Goal: Information Seeking & Learning: Learn about a topic

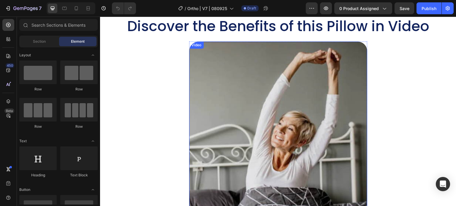
scroll to position [801, 0]
click at [263, 116] on video at bounding box center [278, 131] width 178 height 178
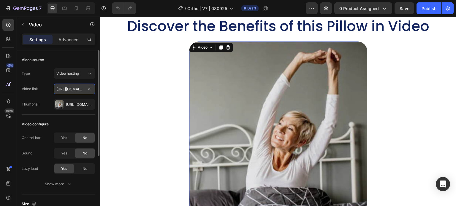
click at [73, 91] on input "[URL][DOMAIN_NAME]" at bounding box center [75, 89] width 42 height 11
click at [68, 89] on input "text" at bounding box center [75, 89] width 42 height 11
paste input "[URL][DOMAIN_NAME]"
type input "[URL][DOMAIN_NAME]"
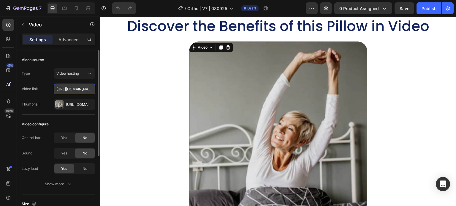
scroll to position [0, 143]
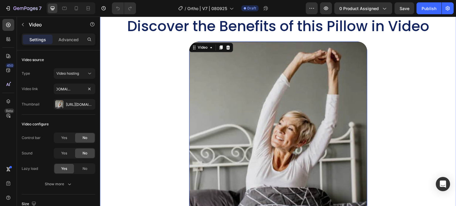
click at [146, 110] on div "Discover the Benefits of this Pillow in Video Heading Video 50 SEE OUR PACKS Bu…" at bounding box center [278, 166] width 344 height 299
click at [331, 97] on video at bounding box center [278, 131] width 178 height 178
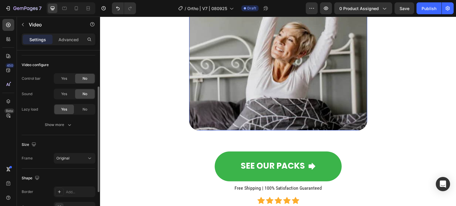
scroll to position [0, 0]
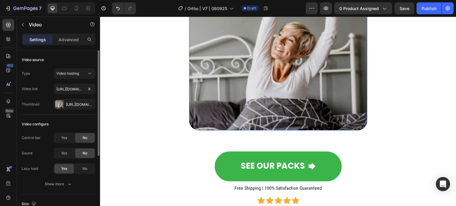
click at [78, 81] on div "Type Video hosting Video link [URL][DOMAIN_NAME] Thumbnail [URL][DOMAIN_NAME]" at bounding box center [59, 89] width 74 height 42
click at [71, 88] on input "text" at bounding box center [75, 89] width 42 height 11
paste input "[URL][DOMAIN_NAME]"
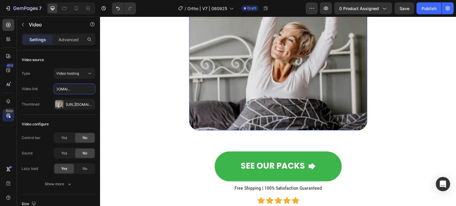
type input "[URL][DOMAIN_NAME]"
click at [81, 91] on input "text" at bounding box center [75, 89] width 42 height 11
paste input "[URL][DOMAIN_NAME]"
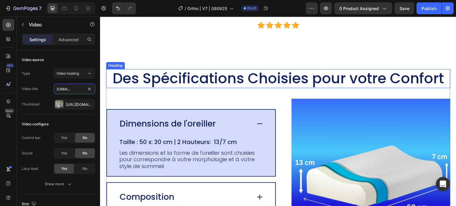
scroll to position [1069, 0]
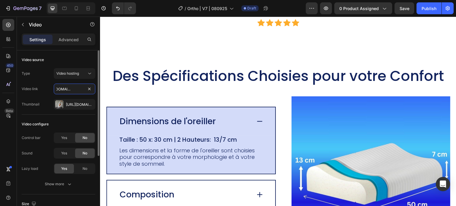
type input "[URL][DOMAIN_NAME]"
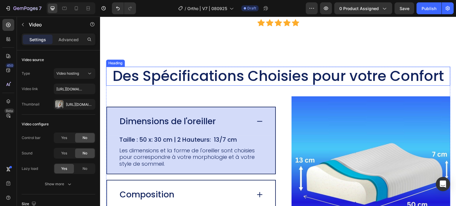
drag, startPoint x: 171, startPoint y: 75, endPoint x: 156, endPoint y: 75, distance: 14.3
click at [171, 75] on h2 "Des Spécifications Choisies pour votre Confort" at bounding box center [278, 76] width 344 height 19
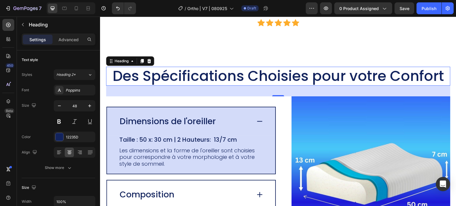
click at [184, 78] on h2 "Des Spécifications Choisies pour votre Confort" at bounding box center [278, 76] width 344 height 19
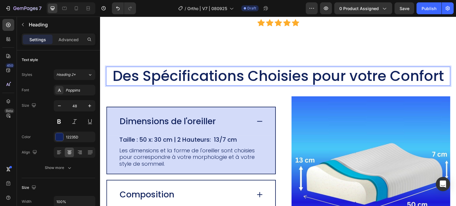
click at [154, 75] on p "Des Spécifications Choisies pour votre Confort" at bounding box center [278, 76] width 343 height 18
click at [151, 75] on p "Des Spécifications Choisies pour votre Confort" at bounding box center [278, 76] width 343 height 18
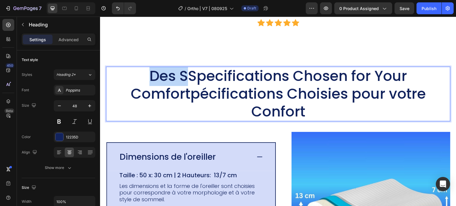
drag, startPoint x: 183, startPoint y: 75, endPoint x: 143, endPoint y: 77, distance: 40.1
click at [143, 77] on p "Des SSpecifications Chosen for Your Comfortpécifications Choisies pour votre Co…" at bounding box center [278, 93] width 343 height 53
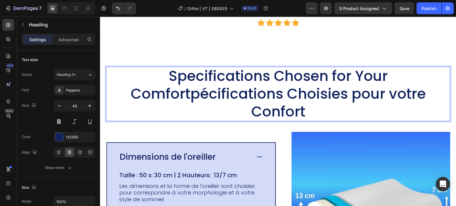
click at [260, 76] on p "Specifications Chosen for Your Comfortpécifications Choisies pour votre Confort" at bounding box center [278, 93] width 343 height 53
click at [274, 72] on p "Specifications Chosen for Your Comfortpécifications Choisies pour votre Confort" at bounding box center [278, 93] width 343 height 53
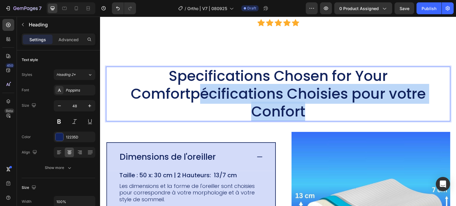
drag, startPoint x: 194, startPoint y: 91, endPoint x: 324, endPoint y: 114, distance: 132.0
click at [324, 114] on p "Specifications Chosen for Your Comfortpécifications Choisies pour votre Confort" at bounding box center [278, 93] width 343 height 53
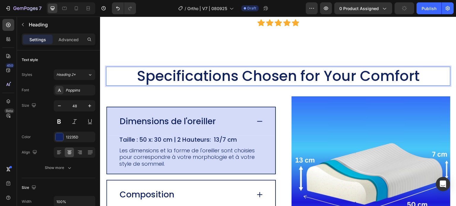
click at [294, 74] on p "Specifications Chosen for Your Comfort" at bounding box center [278, 76] width 343 height 18
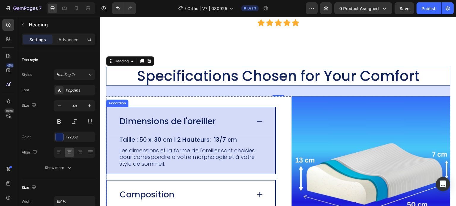
click at [169, 123] on p "Dimensions de l'oreiller" at bounding box center [168, 121] width 96 height 10
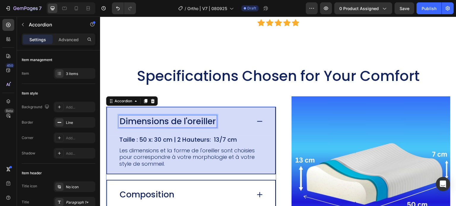
click at [170, 122] on p "Dimensions de l'oreiller" at bounding box center [168, 121] width 96 height 10
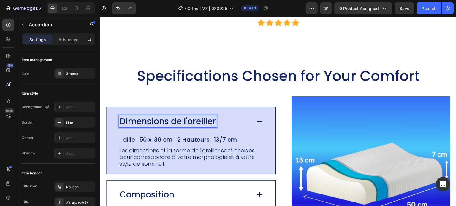
scroll to position [1063, 0]
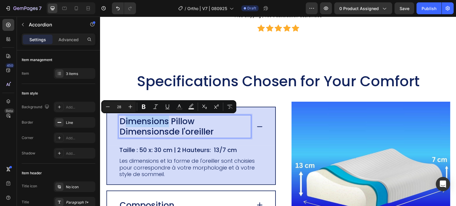
click at [125, 123] on p "Dimensions Pillow Dimensionsde l'oreiller" at bounding box center [185, 126] width 130 height 21
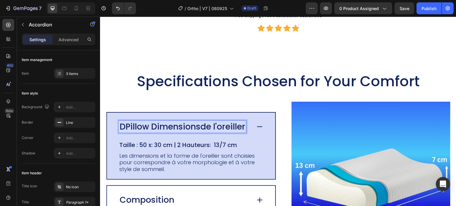
scroll to position [1069, 0]
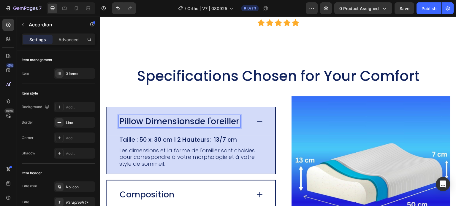
click at [187, 121] on p "Pillow Dimensionsde l'oreiller" at bounding box center [180, 121] width 120 height 10
drag, startPoint x: 195, startPoint y: 122, endPoint x: 238, endPoint y: 125, distance: 42.8
click at [238, 125] on p "Pillow Dimensionsde l'oreiller" at bounding box center [180, 121] width 120 height 10
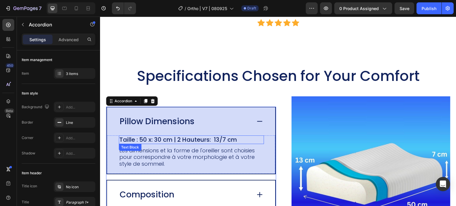
click at [134, 141] on p "Taille : 50 x: 30 cm | 2 Hauteurs: 13/7 cm" at bounding box center [191, 139] width 144 height 7
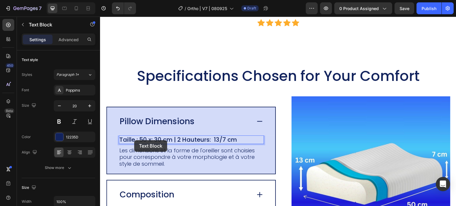
scroll to position [1063, 0]
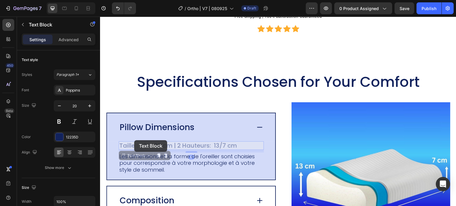
click at [134, 140] on div "Pillow Dimensions Taille : 50 x: 30 cm | 2 Hauteurs: 13/7 cm Text Block 9 Taill…" at bounding box center [191, 146] width 168 height 67
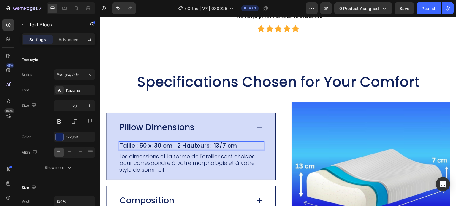
click at [121, 144] on p "Taille : 50 x: 30 cm | 2 Hauteurs: 13/7 cm" at bounding box center [191, 145] width 144 height 7
click at [119, 143] on p "Taille : 50 x: 30 cm | 2 Hauteurs: 13/7 cm" at bounding box center [191, 145] width 144 height 7
click at [136, 146] on p "Size : 50 x: 30 cm | 2 Hauteurs: 13/7 cm" at bounding box center [191, 145] width 144 height 7
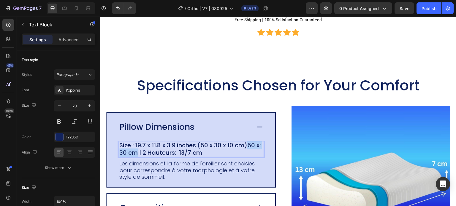
drag, startPoint x: 250, startPoint y: 144, endPoint x: 142, endPoint y: 156, distance: 109.3
click at [142, 156] on p "Size : 19.7 x 11.8 x 3.9 inches (50 x 30 x 10 cm)50 x: 30 cm | 2 Hauteurs: 13/7…" at bounding box center [191, 149] width 144 height 15
click at [139, 155] on p "Size : 19.7 x 11.8 x 3.9 inches (50 x 30 x 10 cm)50 x: 30 cm | 2 Hauteurs: 13/7…" at bounding box center [191, 149] width 144 height 15
click at [253, 148] on p "Size : 19.7 x 11.8 x 3.9 inches (50 x 30 x 10 cm)50 x: 30 cm | 2 Hauteurs: 13/7…" at bounding box center [191, 149] width 144 height 15
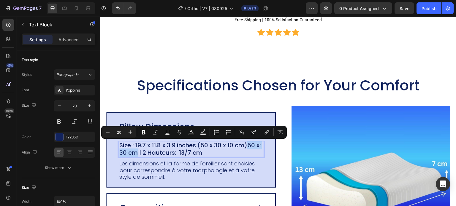
drag, startPoint x: 249, startPoint y: 146, endPoint x: 143, endPoint y: 154, distance: 105.6
click at [143, 154] on p "Size : 19.7 x 11.8 x 3.9 inches (50 x 30 x 10 cm)50 x: 30 cm | 2 Hauteurs: 13/7…" at bounding box center [191, 149] width 144 height 15
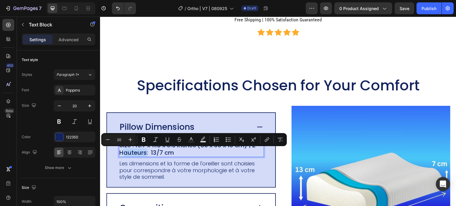
drag, startPoint x: 146, startPoint y: 153, endPoint x: 123, endPoint y: 155, distance: 23.0
click at [123, 155] on p "Size : 19.7 x 11.8 x 3.9 inches (50 x 30 x 10 cm) | 2 Hauteurs: 13/7 cm" at bounding box center [191, 149] width 144 height 15
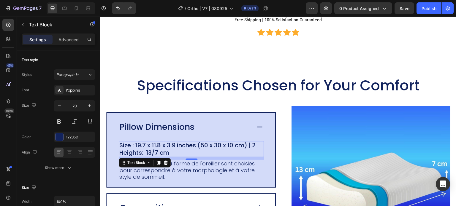
click at [164, 148] on p "Size : 19.7 x 11.8 x 3.9 inches (50 x 30 x 10 cm) | 2 Heights: 13/7 cm" at bounding box center [191, 149] width 144 height 15
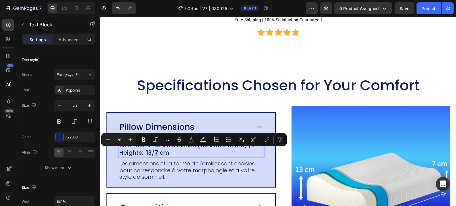
click at [156, 152] on p "Size : 19.7 x 11.8 x 3.9 inches (50 x 30 x 10 cm) | 2 Heights: 13/7 cm" at bounding box center [191, 149] width 144 height 15
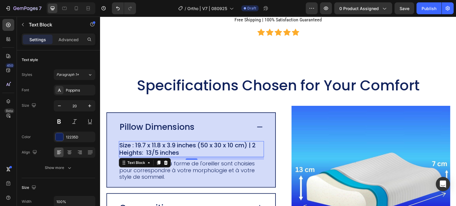
click at [151, 156] on p "Size : 19.7 x 11.8 x 3.9 inches (50 x 30 x 10 cm) | 2 Heights: 13/5 inches" at bounding box center [191, 149] width 144 height 15
click at [148, 154] on p "Size : 19.7 x 11.8 x 3.9 inches (50 x 30 x 10 cm) | 2 Heights: 13/5 inches" at bounding box center [191, 149] width 144 height 15
click at [149, 154] on p "Size : 19.7 x 11.8 x 3.9 inches (50 x 30 x 10 cm) | 2 Heights: 13/5 inches" at bounding box center [191, 149] width 144 height 15
click at [147, 153] on p "Size : 19.7 x 11.8 x 3.9 inches (50 x 30 x 10 cm) | 2 Heights: 13/5 inches" at bounding box center [191, 149] width 144 height 15
click at [161, 153] on p "Size : 19.7 x 11.8 x 3.9 inches (50 x 30 x 10 cm) | 2 Heights: 5.2 /5 inches" at bounding box center [191, 149] width 144 height 15
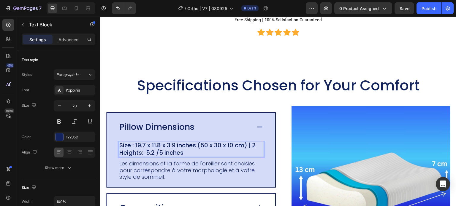
click at [164, 154] on p "Size : 19.7 x 11.8 x 3.9 inches (50 x 30 x 10 cm) | 2 Heights: 5.2 /5 inches" at bounding box center [191, 149] width 144 height 15
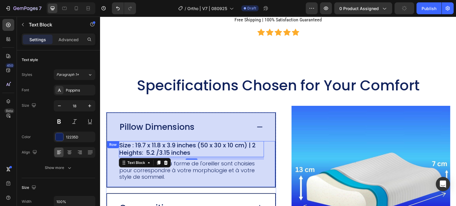
click at [164, 179] on p "Les dimensions et la forme de l'oreiller sont choisies pour correspondre à votr…" at bounding box center [191, 171] width 144 height 20
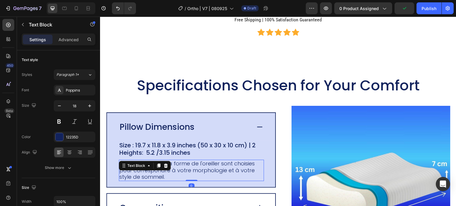
click at [169, 178] on p "Les dimensions et la forme de l'oreiller sont choisies pour correspondre à votr…" at bounding box center [191, 171] width 144 height 20
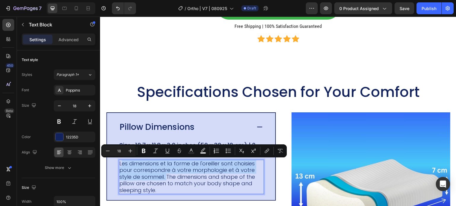
drag, startPoint x: 167, startPoint y: 178, endPoint x: 121, endPoint y: 164, distance: 47.6
click at [121, 164] on p "Les dimensions et la forme de l'oreiller sont choisies pour correspondre à votr…" at bounding box center [191, 178] width 144 height 34
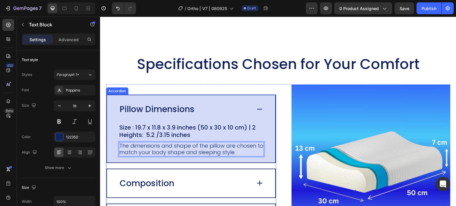
scroll to position [1092, 0]
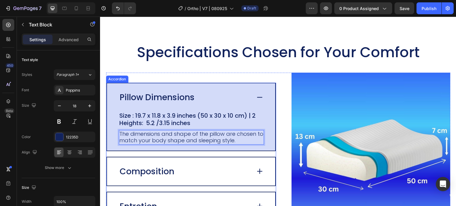
click at [256, 174] on icon at bounding box center [260, 171] width 8 height 8
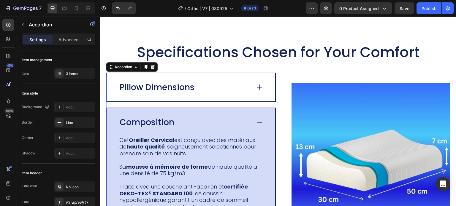
click at [237, 86] on div "Pillow Dimensions" at bounding box center [185, 87] width 132 height 12
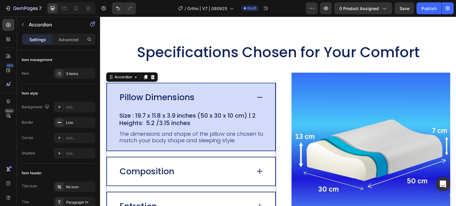
click at [256, 99] on icon at bounding box center [260, 98] width 8 height 8
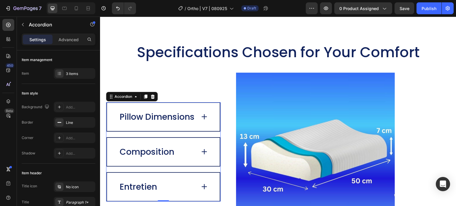
click at [203, 150] on icon at bounding box center [204, 152] width 8 height 8
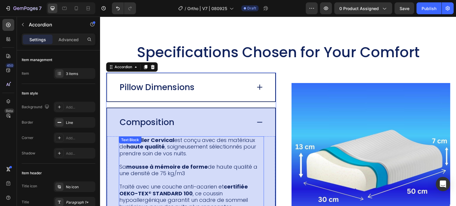
click at [171, 157] on p at bounding box center [191, 160] width 144 height 7
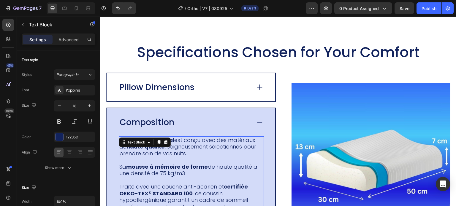
click at [186, 150] on p "Cet [PERSON_NAME] est conçu avec des matériaux de haute qualité , soigneusement…" at bounding box center [191, 147] width 144 height 20
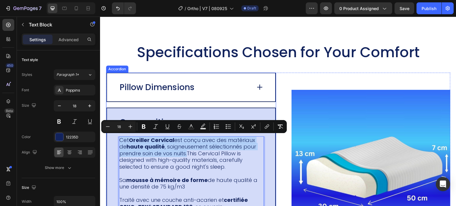
drag, startPoint x: 186, startPoint y: 153, endPoint x: 118, endPoint y: 135, distance: 71.1
click at [118, 135] on div "Composition Cet [PERSON_NAME] est conçu avec des matériaux de haute qualité , s…" at bounding box center [191, 169] width 168 height 122
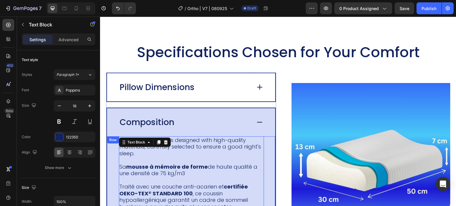
click at [121, 168] on p "Sa mousse à mémoire de forme de haute qualit é a une densité de 75 kg/m3" at bounding box center [191, 170] width 144 height 13
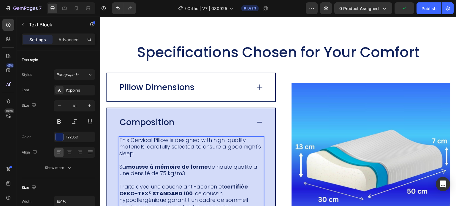
click at [121, 168] on p "Sa mousse à mémoire de forme de haute qualit é a une densité de 75 kg/m3" at bounding box center [191, 170] width 144 height 13
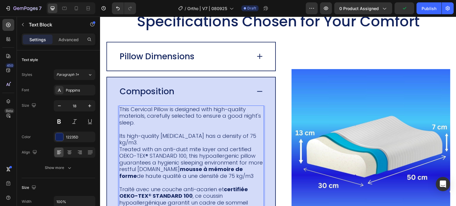
scroll to position [1125, 0]
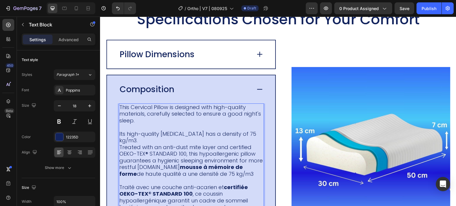
click at [149, 142] on p "Its high-quality [MEDICAL_DATA] has a density of 75 kg/m3." at bounding box center [191, 137] width 144 height 13
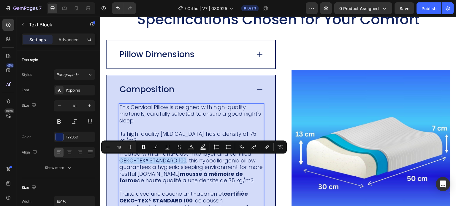
drag, startPoint x: 184, startPoint y: 159, endPoint x: 120, endPoint y: 159, distance: 64.4
click at [120, 159] on p "Treated with an anti-dust mite layer and certified OEKO-TEX® STANDARD 100, this…" at bounding box center [191, 168] width 144 height 34
click at [144, 148] on icon "Editor contextual toolbar" at bounding box center [144, 147] width 6 height 6
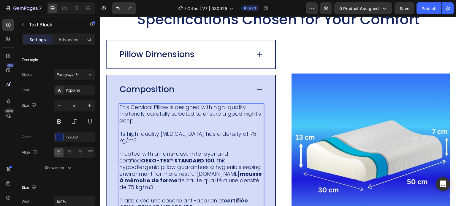
click at [178, 173] on p "Treated with an anti-dust mite layer and certified OEKO-TEX® STANDARD 100 , thi…" at bounding box center [191, 171] width 144 height 40
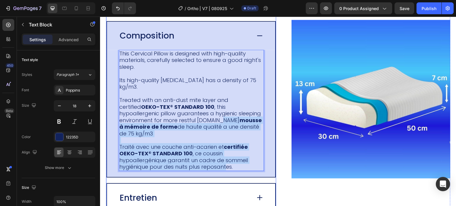
scroll to position [1205, 0]
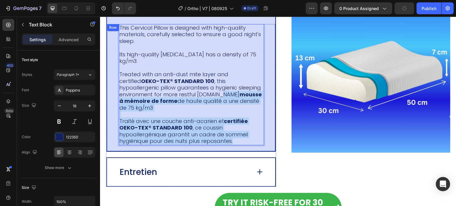
drag, startPoint x: 180, startPoint y: 175, endPoint x: 252, endPoint y: 138, distance: 81.1
click at [252, 138] on div "This Cervical Pillow is designed with high-quality materials, carefully selecte…" at bounding box center [191, 87] width 168 height 127
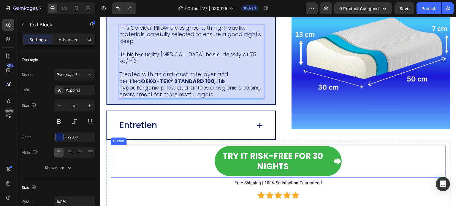
click at [146, 156] on div "Try it Risk-Free for 30 Nights Button" at bounding box center [278, 161] width 335 height 33
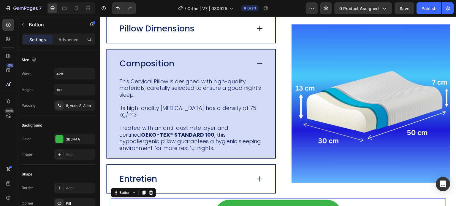
scroll to position [1145, 0]
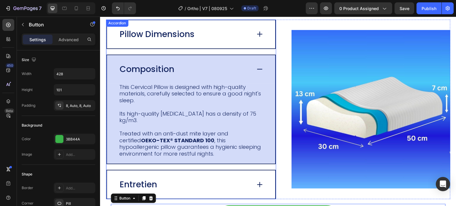
click at [256, 71] on icon at bounding box center [260, 69] width 8 height 8
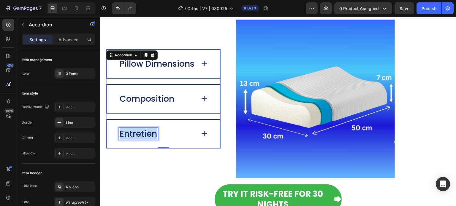
click at [142, 134] on p "Entretien" at bounding box center [138, 134] width 37 height 10
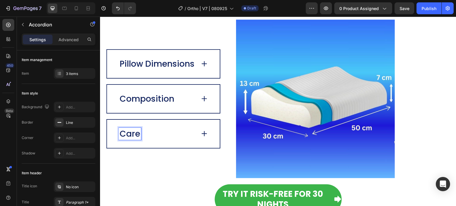
click at [205, 134] on icon at bounding box center [204, 134] width 5 height 0
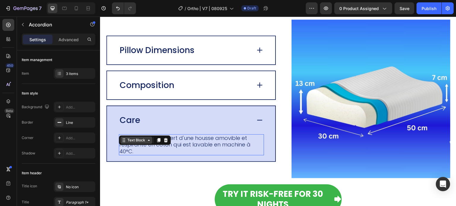
click at [139, 139] on div "Text Block" at bounding box center [136, 140] width 20 height 5
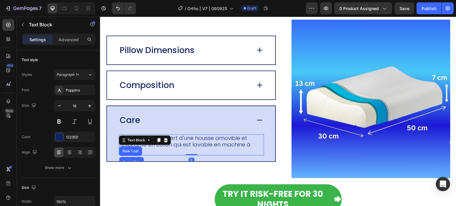
click at [173, 150] on p "L'Oreiller est recouvert d'une housse amovible et respirante en coton qui est l…" at bounding box center [191, 145] width 144 height 20
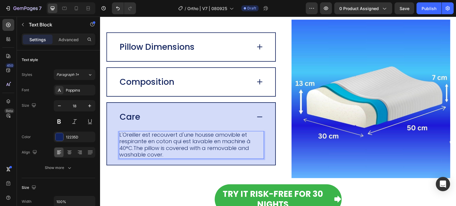
scroll to position [1142, 0]
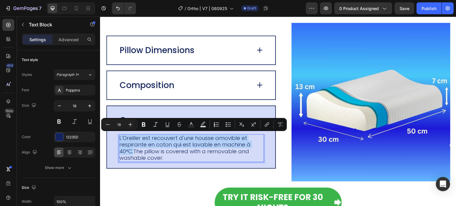
drag, startPoint x: 128, startPoint y: 149, endPoint x: 119, endPoint y: 140, distance: 12.8
click at [119, 140] on p "L'Oreiller est recouvert d'une housse amovible et respirante en coton qui est l…" at bounding box center [191, 148] width 144 height 27
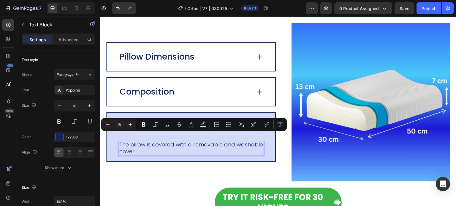
scroll to position [1149, 0]
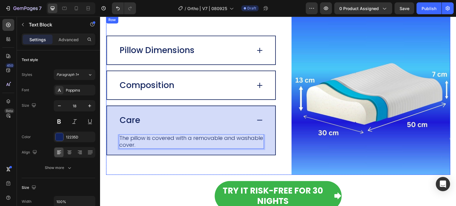
click at [120, 164] on div "Pillow Dimensions Composition Care The pillow is covered with a removable and w…" at bounding box center [191, 95] width 170 height 159
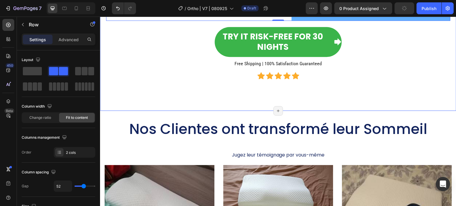
scroll to position [1327, 0]
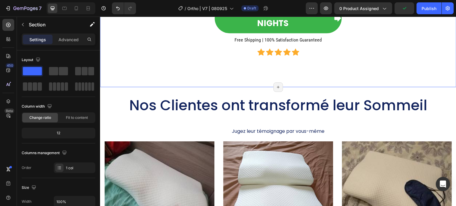
click at [254, 109] on h2 "Nos Clientes ont transformé leur Sommeil" at bounding box center [277, 105] width 347 height 19
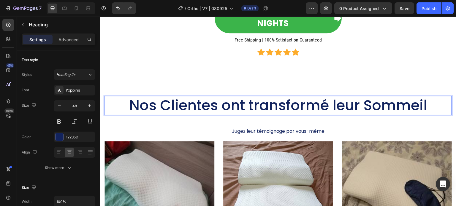
click at [429, 107] on h2 "Nos Clientes ont transformé leur Sommeil" at bounding box center [277, 105] width 347 height 19
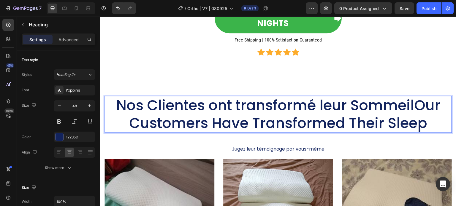
scroll to position [0, 0]
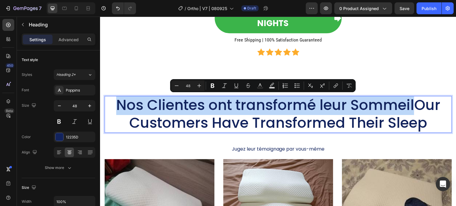
drag, startPoint x: 411, startPoint y: 106, endPoint x: 116, endPoint y: 111, distance: 295.7
click at [115, 111] on p "Nos Clientes ont transformé leur SommeilOur Customers Have Transformed Their Sl…" at bounding box center [278, 114] width 346 height 36
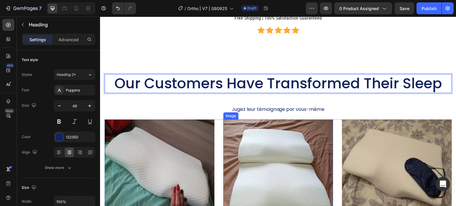
scroll to position [1357, 0]
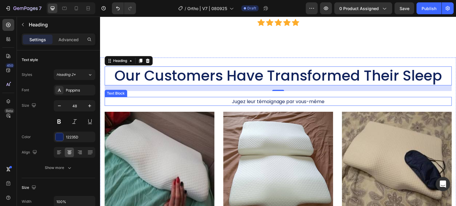
click at [261, 105] on span "Jugez leur témoignage par vous-même" at bounding box center [278, 101] width 93 height 7
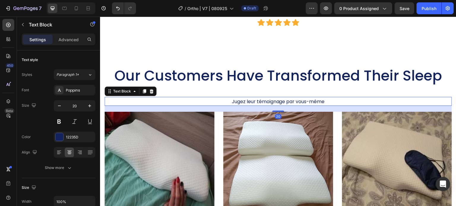
click at [333, 104] on p "Jugez leur témoignage par vous-même" at bounding box center [278, 102] width 346 height 8
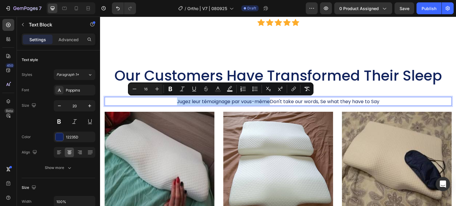
drag, startPoint x: 269, startPoint y: 102, endPoint x: 174, endPoint y: 102, distance: 95.0
click at [177, 102] on span "Jugez leur témoignage par vous-mêmeDon't take our words, Se what they have to S…" at bounding box center [278, 101] width 203 height 7
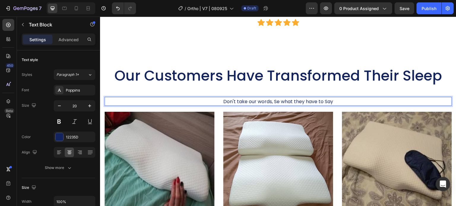
click at [234, 100] on span "Don't take our words, Se what they have to Say" at bounding box center [278, 101] width 110 height 7
click at [308, 102] on span "Don't just take our words, Se what they have to Say" at bounding box center [278, 101] width 119 height 7
click at [310, 102] on span "Don't just take our words, Se what they have to Say" at bounding box center [278, 101] width 119 height 7
click at [264, 102] on span "Don't just take our words, Se what they Have to Say" at bounding box center [277, 101] width 119 height 7
click at [240, 102] on span "Don't just take our Words, Se what they Have to Say" at bounding box center [278, 101] width 120 height 7
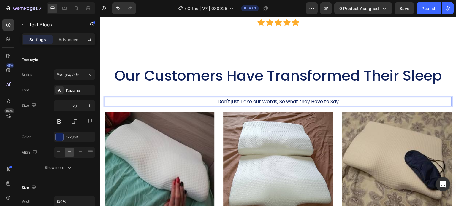
click at [233, 103] on span "Don't just Take our Words, Se what they Have to Say" at bounding box center [278, 101] width 121 height 7
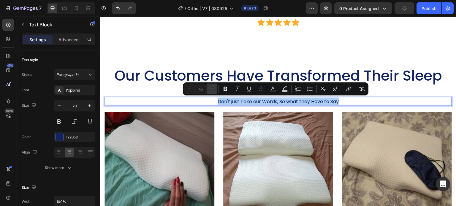
click at [213, 90] on icon "Editor contextual toolbar" at bounding box center [212, 89] width 6 height 6
type input "17"
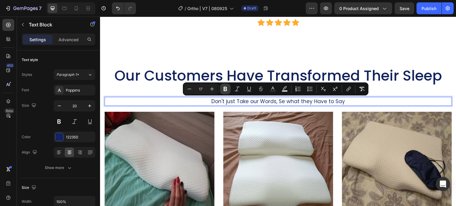
click at [223, 91] on icon "Editor contextual toolbar" at bounding box center [225, 89] width 6 height 6
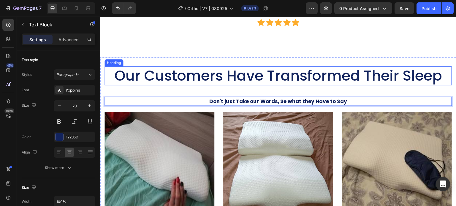
click at [205, 75] on p "Our Customers Have Transformed Their Sleep" at bounding box center [278, 76] width 346 height 18
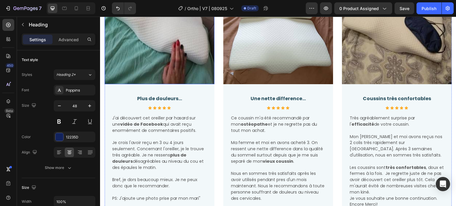
scroll to position [1505, 0]
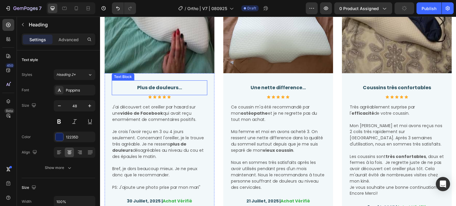
drag, startPoint x: 159, startPoint y: 88, endPoint x: 165, endPoint y: 88, distance: 6.5
click at [159, 88] on strong "Plus de douleurs..." at bounding box center [159, 87] width 45 height 7
click at [182, 86] on p "Plus de douleurs..." at bounding box center [159, 88] width 94 height 8
click at [183, 86] on strong "Plus de douleurs...No More Pain..." at bounding box center [159, 87] width 81 height 7
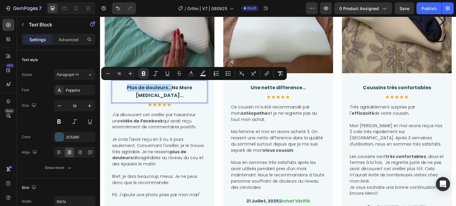
drag, startPoint x: 164, startPoint y: 88, endPoint x: 118, endPoint y: 86, distance: 46.0
click at [118, 86] on p "Plus de douleurs...No More [MEDICAL_DATA]..." at bounding box center [159, 91] width 94 height 15
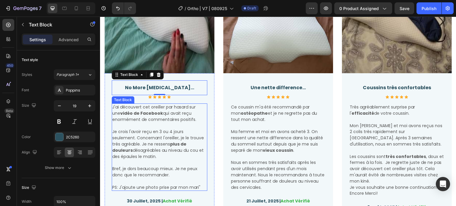
click at [126, 110] on strong "vidéo de Facebook" at bounding box center [141, 113] width 43 height 6
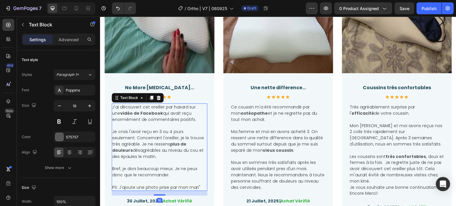
click at [113, 107] on span "J'ai découvert cet oreiller par hasard sur une vidéo de Facebook qui avait reçu…" at bounding box center [154, 113] width 84 height 18
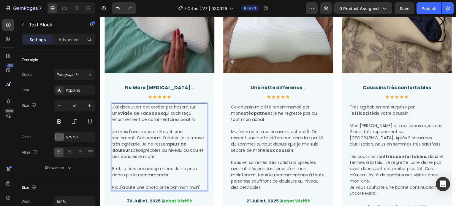
click at [113, 106] on span "J'ai découvert cet oreiller par hasard sur une vidéo de Facebook qui avait reçu…" at bounding box center [154, 113] width 84 height 18
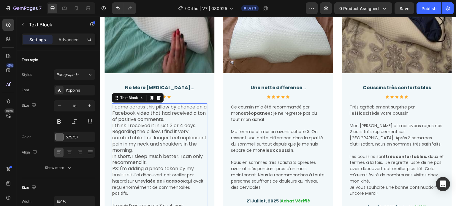
click at [135, 191] on p "PS: I'm adding a photo taken by my husband. J'ai découvert cet oreiller par has…" at bounding box center [159, 181] width 94 height 31
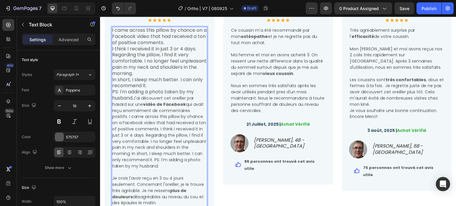
scroll to position [1611, 0]
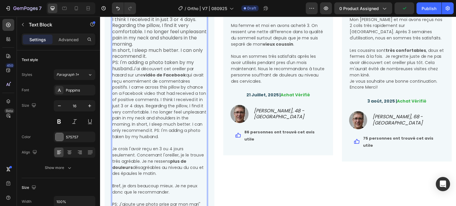
click at [204, 80] on span "J'ai découvert cet oreiller par hasard sur une vidéo de Facebook qui avait reçu…" at bounding box center [159, 103] width 94 height 74
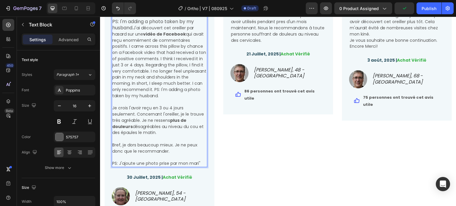
scroll to position [1700, 0]
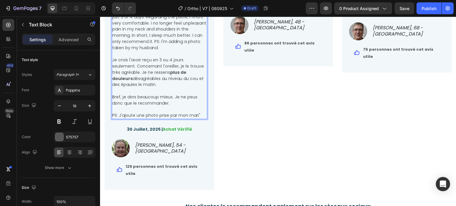
click at [202, 117] on p "PS: J'ajoute une photo prise par mon mari"" at bounding box center [159, 115] width 94 height 6
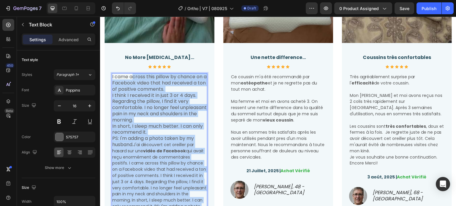
scroll to position [1522, 0]
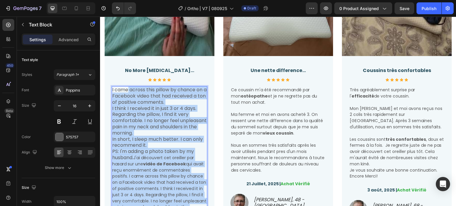
drag, startPoint x: 199, startPoint y: 119, endPoint x: 129, endPoint y: 90, distance: 75.6
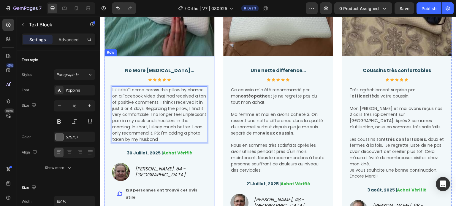
drag, startPoint x: 129, startPoint y: 89, endPoint x: 110, endPoint y: 90, distance: 19.6
click at [110, 90] on div "No More [MEDICAL_DATA]... Text Block Icon Icon Icon Icon Icon Icon List Hoz I c…" at bounding box center [159, 134] width 110 height 157
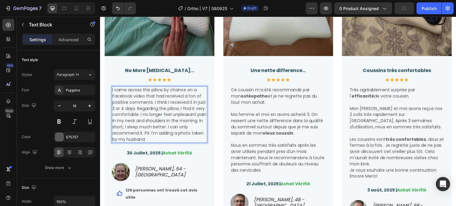
click at [154, 101] on span "I came across this pillow by chance on a Facebook video that had received a ton…" at bounding box center [159, 114] width 94 height 55
click at [179, 114] on span "I came across this pillow by chance on a Facebook video that had received a ton…" at bounding box center [159, 114] width 94 height 55
drag, startPoint x: 137, startPoint y: 107, endPoint x: 140, endPoint y: 110, distance: 3.4
click at [138, 107] on span "I came across this pillow by chance on a Facebook video that had received a ton…" at bounding box center [159, 114] width 94 height 55
click at [167, 114] on span "I came across this pillow by chance on a Facebook video that had received a ton…" at bounding box center [159, 114] width 94 height 55
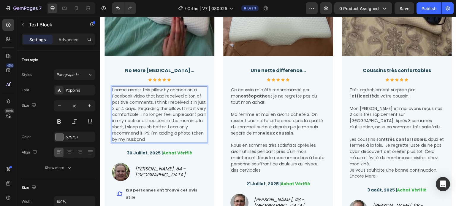
click at [145, 122] on span "I came across this pillow by chance on a Facebook video that had received a ton…" at bounding box center [159, 114] width 94 height 55
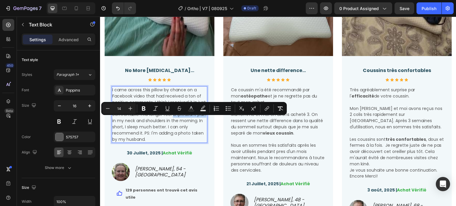
drag, startPoint x: 145, startPoint y: 122, endPoint x: 113, endPoint y: 121, distance: 32.1
click at [113, 121] on span "I came across this pillow by chance on a Facebook video that had received a ton…" at bounding box center [159, 114] width 94 height 55
click at [119, 122] on span "I came across this pillow by chance on a Facebook video that had received a ton…" at bounding box center [159, 114] width 94 height 55
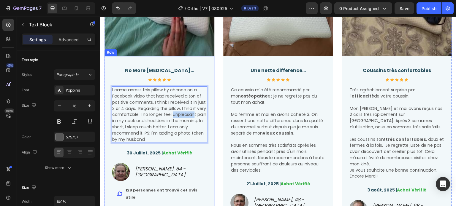
drag, startPoint x: 134, startPoint y: 121, endPoint x: 110, endPoint y: 121, distance: 24.6
click at [110, 121] on div "No More [MEDICAL_DATA]... Text Block Icon Icon Icon Icon Icon Icon List Hoz I c…" at bounding box center [159, 134] width 110 height 157
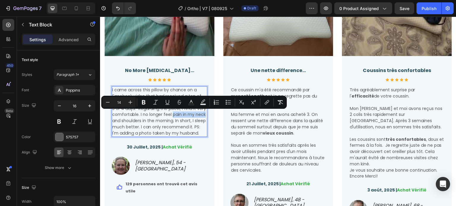
drag, startPoint x: 182, startPoint y: 115, endPoint x: 121, endPoint y: 120, distance: 61.4
click at [121, 120] on span "I came across this pillow by chance on a Facebook video that had received a ton…" at bounding box center [159, 111] width 94 height 49
click at [141, 101] on icon "Editor contextual toolbar" at bounding box center [144, 102] width 6 height 6
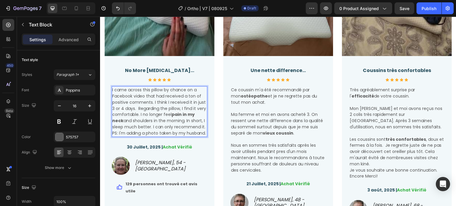
click at [163, 128] on span "I came across this pillow by chance on a Facebook video that had received a ton…" at bounding box center [159, 111] width 94 height 49
click at [177, 129] on span "I came across this pillow by chance on a Facebook video that had received a ton…" at bounding box center [159, 111] width 94 height 49
drag, startPoint x: 127, startPoint y: 127, endPoint x: 152, endPoint y: 126, distance: 24.9
click at [152, 126] on span "I came across this pillow by chance on a Facebook video that had received a ton…" at bounding box center [159, 111] width 94 height 49
click at [301, 137] on p at bounding box center [278, 140] width 94 height 6
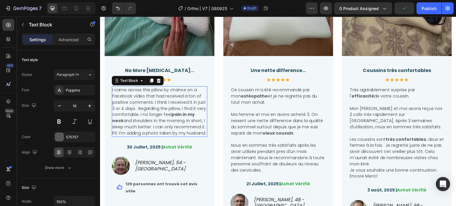
click at [135, 124] on span "I came across this pillow by chance on a Facebook video that had received a ton…" at bounding box center [159, 111] width 94 height 49
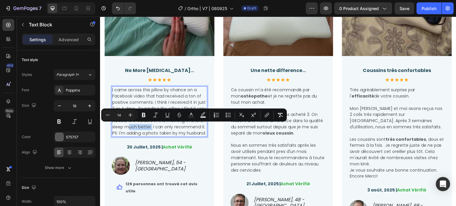
drag, startPoint x: 127, startPoint y: 126, endPoint x: 153, endPoint y: 127, distance: 25.8
click at [142, 116] on icon "Editor contextual toolbar" at bounding box center [144, 115] width 6 height 6
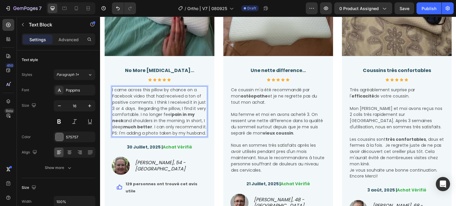
click at [146, 136] on span "I came across this pillow by chance on a Facebook video that had received a ton…" at bounding box center [159, 111] width 94 height 49
click at [116, 134] on span "I came across this pillow by chance on a Facebook video that had received a ton…" at bounding box center [159, 111] width 94 height 49
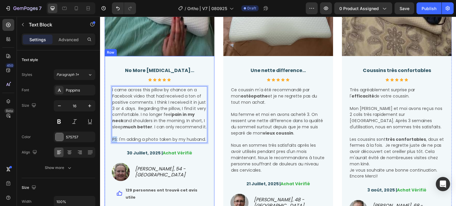
drag, startPoint x: 116, startPoint y: 146, endPoint x: 110, endPoint y: 146, distance: 6.5
click at [110, 146] on div "No More [MEDICAL_DATA]... Text Block Icon Icon Icon Icon Icon Icon List Hoz I c…" at bounding box center [159, 134] width 110 height 157
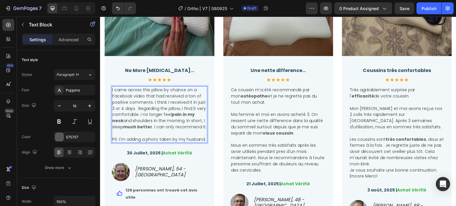
click at [181, 130] on p "I came across this pillow by chance on a Facebook video that had received a ton…" at bounding box center [159, 108] width 94 height 43
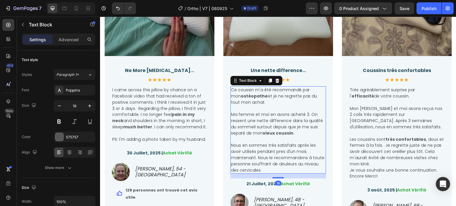
click at [262, 129] on span "Ma femme et moi en avons acheté 3. On ressent une nette difference dans la qual…" at bounding box center [277, 124] width 92 height 24
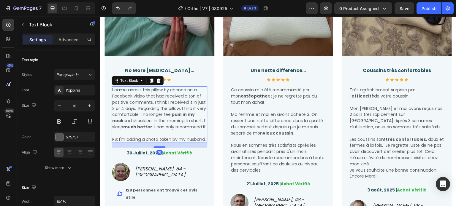
click at [115, 142] on span "PS: I'm adding a photo taken by my husband." at bounding box center [159, 140] width 94 height 6
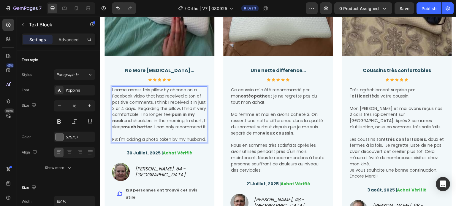
click at [120, 130] on p "I came across this pillow by chance on a Facebook video that had received a ton…" at bounding box center [159, 108] width 94 height 43
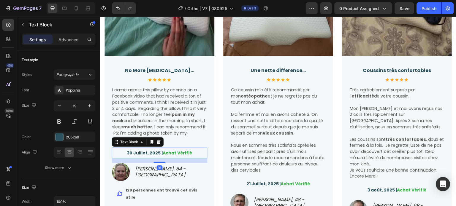
click at [135, 157] on p "30 Juillet, 2025 | Achat Vérifié" at bounding box center [159, 153] width 94 height 8
click at [134, 155] on strong "30 Juillet, 2025 |" at bounding box center [145, 153] width 36 height 6
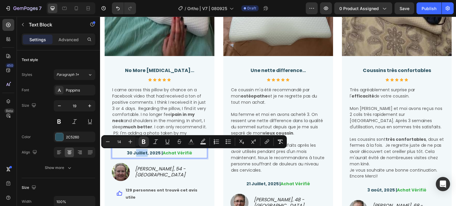
drag, startPoint x: 135, startPoint y: 154, endPoint x: 146, endPoint y: 153, distance: 11.0
click at [146, 153] on strong "30 Juillet, 2025 |" at bounding box center [145, 153] width 36 height 6
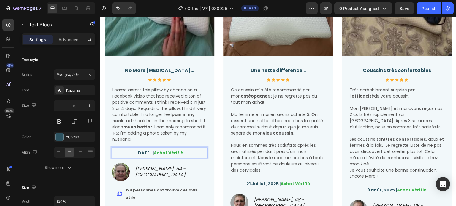
click at [136, 153] on strong "[DATE] |" at bounding box center [145, 153] width 18 height 6
drag, startPoint x: 158, startPoint y: 153, endPoint x: 164, endPoint y: 156, distance: 6.3
click at [154, 153] on strong "[DATE] |" at bounding box center [145, 153] width 18 height 6
click at [164, 156] on strong "Achat Vérifié" at bounding box center [168, 153] width 29 height 6
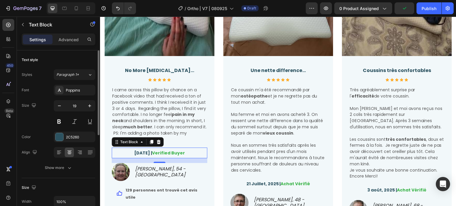
click at [86, 159] on div "Font Poppins Size 19 Color 2C5260 Align Show more" at bounding box center [59, 129] width 74 height 88
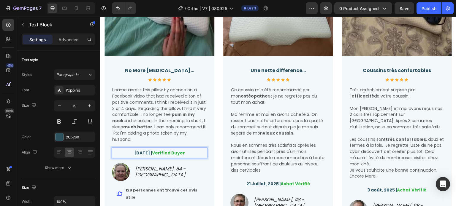
click at [134, 155] on strong "[DATE] |" at bounding box center [143, 153] width 18 height 6
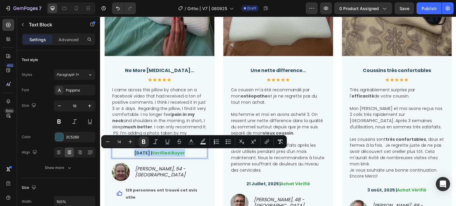
copy p "[DATE] | Verified Buyer"
click at [281, 186] on strong "Achat Vérifié" at bounding box center [295, 184] width 29 height 6
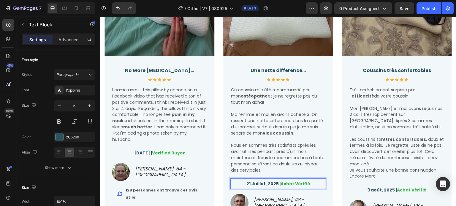
click at [245, 184] on p "21 Juillet, 2025 | Achat Vérifié" at bounding box center [278, 184] width 94 height 8
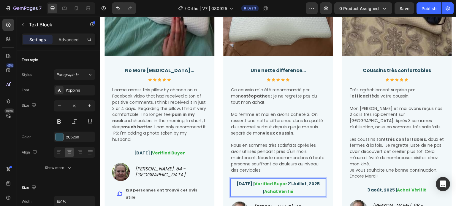
click at [237, 185] on strong "[DATE] |" at bounding box center [246, 184] width 18 height 6
drag, startPoint x: 300, startPoint y: 187, endPoint x: 305, endPoint y: 195, distance: 9.9
click at [305, 195] on p "[DATE] | Verified Buyer 21 Juillet, 2025 | Achat Vérifié" at bounding box center [278, 187] width 94 height 15
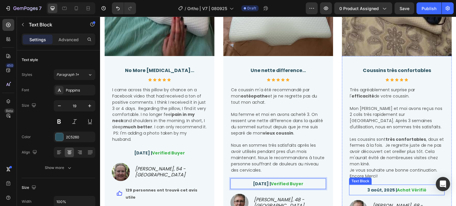
click at [380, 187] on strong "3 août, 2025 |" at bounding box center [382, 190] width 30 height 6
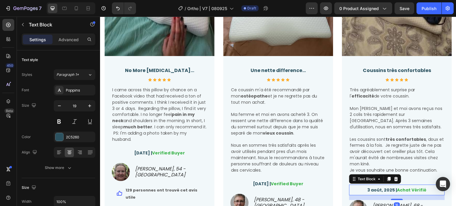
click at [364, 186] on p "3 août, 2025 | Achat Vérifié" at bounding box center [397, 190] width 94 height 8
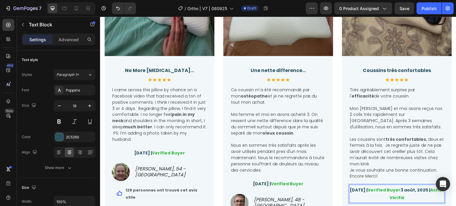
click at [352, 187] on strong "[DATE] |" at bounding box center [359, 190] width 18 height 6
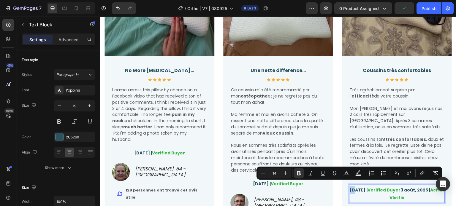
drag, startPoint x: 352, startPoint y: 185, endPoint x: 348, endPoint y: 185, distance: 3.9
click at [350, 187] on strong "[DATE] |" at bounding box center [359, 190] width 18 height 6
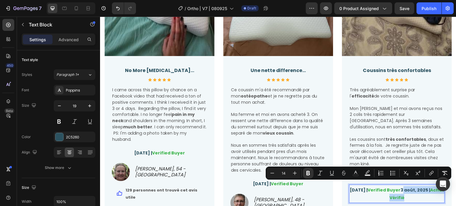
drag, startPoint x: 415, startPoint y: 186, endPoint x: 418, endPoint y: 193, distance: 7.6
click at [418, 193] on p "[DATE] | Verified Buyer 3 août, 2025 | Achat Vérifié" at bounding box center [397, 193] width 94 height 15
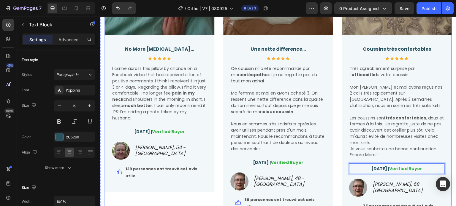
scroll to position [1552, 0]
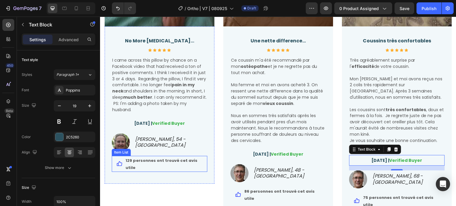
click at [141, 163] on strong "129 personnes ont trouvé cet avis utile" at bounding box center [162, 164] width 72 height 13
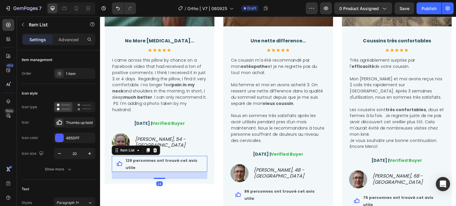
click at [133, 162] on strong "129 personnes ont trouvé cet avis utile" at bounding box center [162, 164] width 72 height 13
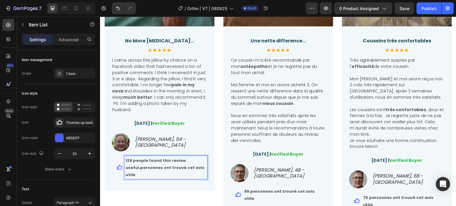
drag, startPoint x: 138, startPoint y: 170, endPoint x: 141, endPoint y: 175, distance: 5.8
click at [141, 175] on p "129 people found this review useful.personnes ont trouvé cet avis utile" at bounding box center [166, 167] width 81 height 21
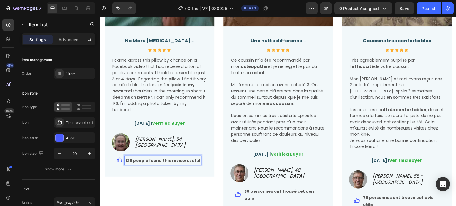
click at [150, 161] on strong "129 people found this review useful" at bounding box center [163, 161] width 75 height 6
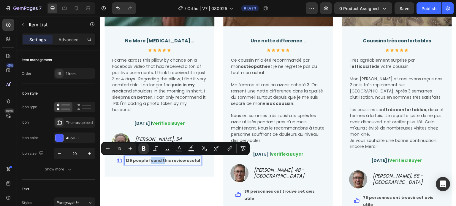
copy strong "129 people found this review useful"
click at [284, 193] on strong "86 personnes ont trouvé cet avis utile" at bounding box center [279, 195] width 70 height 13
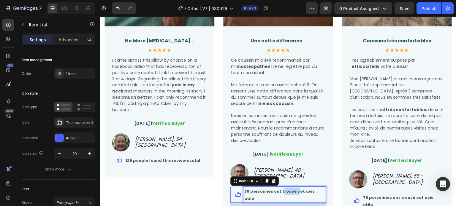
click at [284, 193] on strong "86 personnes ont trouvé cet avis utile" at bounding box center [279, 195] width 70 height 13
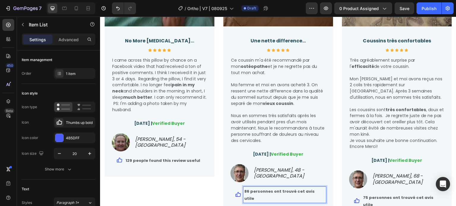
click at [300, 191] on strong "86 personnes ont trouvé cet avis utile" at bounding box center [279, 195] width 70 height 13
click at [315, 191] on strong "86 personnes ont trouvé cet avis utile" at bounding box center [279, 195] width 70 height 13
click at [315, 193] on strong "86 personnes ont trouvé cet avis utile" at bounding box center [279, 195] width 70 height 13
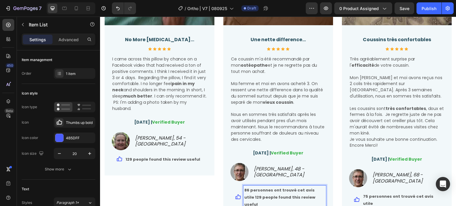
drag, startPoint x: 251, startPoint y: 189, endPoint x: 246, endPoint y: 197, distance: 9.7
click at [246, 197] on strong "86 personnes ont trouvé cet avis utile 129 people found this review useful" at bounding box center [279, 198] width 71 height 20
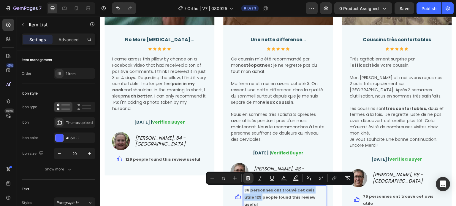
drag, startPoint x: 249, startPoint y: 198, endPoint x: 248, endPoint y: 191, distance: 6.8
click at [248, 191] on strong "86 personnes ont trouvé cet avis utile 129 people found this review useful" at bounding box center [279, 198] width 71 height 20
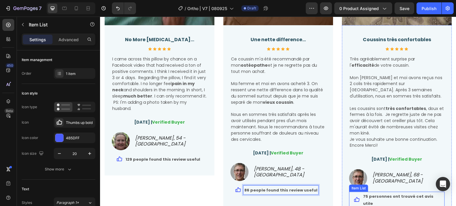
click at [364, 194] on strong "75 personnes ont trouvé cet avis utile" at bounding box center [398, 200] width 70 height 13
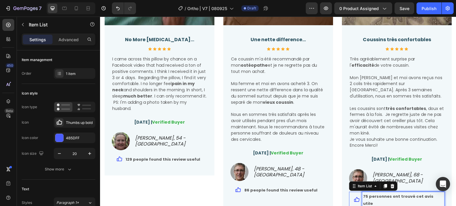
click at [367, 194] on strong "75 personnes ont trouvé cet avis utile" at bounding box center [398, 200] width 70 height 13
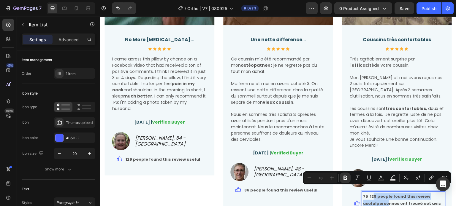
drag, startPoint x: 368, startPoint y: 191, endPoint x: 381, endPoint y: 194, distance: 13.0
click at [381, 194] on p "75 129 people found this review usefulpersonnes ont trouvé cet avis utile" at bounding box center [403, 203] width 81 height 21
click at [376, 194] on strong "75 129 people found this review usefulpersonnes ont trouvé cet avis utile" at bounding box center [402, 204] width 78 height 20
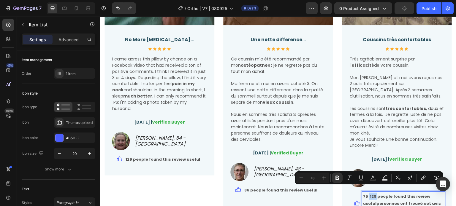
drag, startPoint x: 369, startPoint y: 190, endPoint x: 365, endPoint y: 190, distance: 4.2
click at [365, 194] on strong "75 129 people found this review usefulpersonnes ont trouvé cet avis utile" at bounding box center [402, 204] width 78 height 20
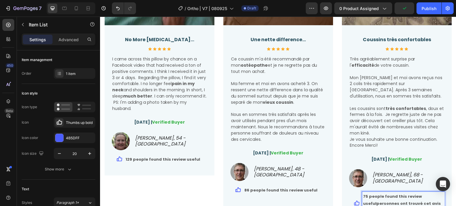
click at [387, 197] on strong "75 people found this review usefulpersonnes ont trouvé cet avis utile" at bounding box center [402, 204] width 78 height 20
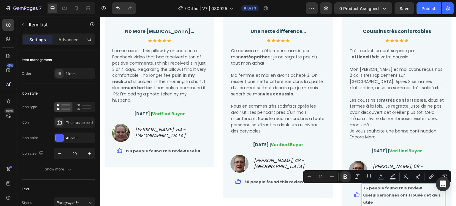
drag, startPoint x: 373, startPoint y: 197, endPoint x: 375, endPoint y: 202, distance: 5.9
click at [375, 202] on div "Coussins très confortables Text Block Icon Icon Icon Icon Icon Icon List Hoz Tr…" at bounding box center [397, 119] width 96 height 190
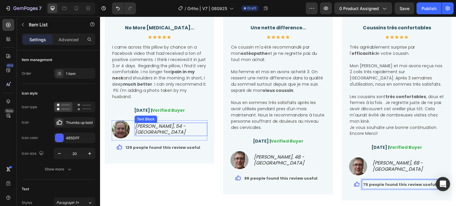
click at [148, 131] on icon "[PERSON_NAME], 54 - [GEOGRAPHIC_DATA]" at bounding box center [160, 129] width 50 height 13
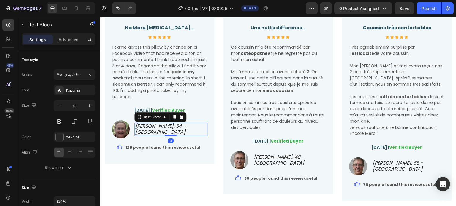
click at [152, 130] on icon "[PERSON_NAME], 54 - [GEOGRAPHIC_DATA]" at bounding box center [160, 129] width 50 height 13
click at [146, 129] on icon "[PERSON_NAME], 54 - [GEOGRAPHIC_DATA]" at bounding box center [160, 129] width 50 height 13
click at [139, 130] on icon "[PERSON_NAME], 54 - [GEOGRAPHIC_DATA]" at bounding box center [160, 129] width 50 height 13
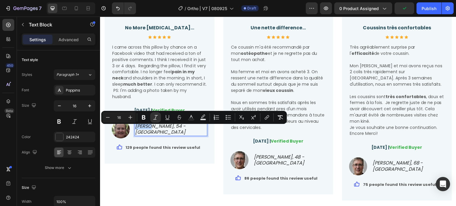
drag, startPoint x: 148, startPoint y: 130, endPoint x: 135, endPoint y: 129, distance: 13.4
click at [135, 129] on icon "[PERSON_NAME], 54 - [GEOGRAPHIC_DATA]" at bounding box center [160, 129] width 50 height 13
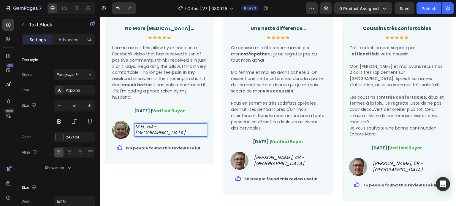
scroll to position [1565, 0]
click at [167, 131] on icon "[PERSON_NAME], 54 - [GEOGRAPHIC_DATA]" at bounding box center [160, 129] width 50 height 13
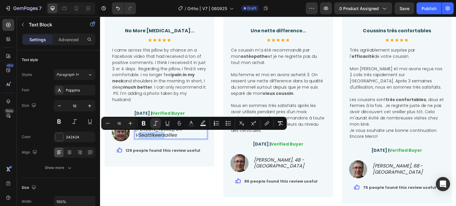
drag, startPoint x: 179, startPoint y: 137, endPoint x: 151, endPoint y: 138, distance: 27.6
click at [151, 138] on p "[PERSON_NAME], 54 - VSeattlkeersailles" at bounding box center [171, 132] width 72 height 12
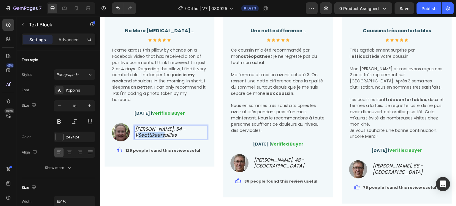
scroll to position [1565, 0]
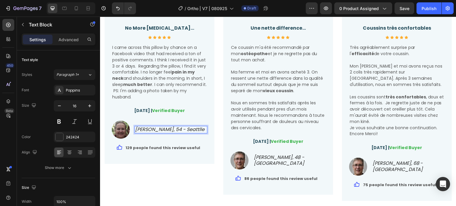
click at [180, 131] on icon "[PERSON_NAME], 54 - Seattlle" at bounding box center [169, 129] width 69 height 7
click at [178, 130] on icon "[PERSON_NAME], 54 - Seatle" at bounding box center [168, 129] width 66 height 7
click at [176, 132] on icon "[PERSON_NAME], 54 - Seatle" at bounding box center [168, 129] width 66 height 7
click at [175, 131] on icon "[PERSON_NAME], 54 - Seatle" at bounding box center [168, 129] width 66 height 7
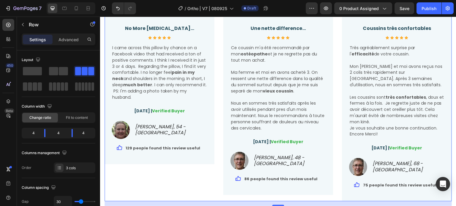
click at [179, 170] on div "Image No More [MEDICAL_DATA]... Text Block Icon Icon Icon Icon Icon Icon List H…" at bounding box center [159, 52] width 110 height 297
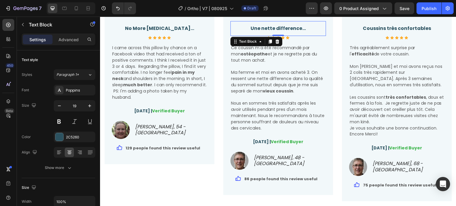
click at [292, 26] on strong "Une nette difference..." at bounding box center [279, 28] width 56 height 7
click at [305, 27] on p "Une nette difference..." at bounding box center [278, 29] width 94 height 8
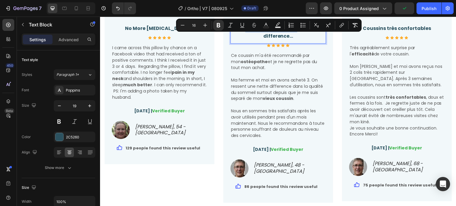
drag, startPoint x: 294, startPoint y: 28, endPoint x: 343, endPoint y: 42, distance: 50.8
click at [243, 26] on strong "Une nette difference...A clear difference..." at bounding box center [278, 32] width 73 height 15
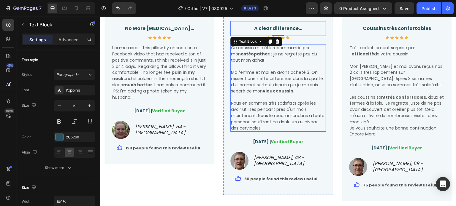
click at [232, 108] on span "Nous en sommes très satisfaits après les avoir utilisés pendant pres d'un mois …" at bounding box center [278, 115] width 94 height 31
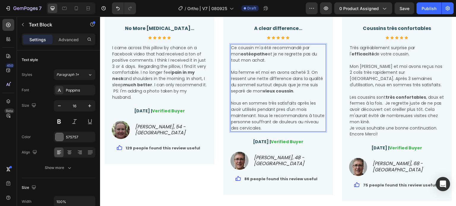
click at [263, 64] on p "Rich Text Editor. Editing area: main" at bounding box center [278, 67] width 94 height 6
drag, startPoint x: 259, startPoint y: 63, endPoint x: 259, endPoint y: 66, distance: 3.6
click at [259, 66] on p "Rich Text Editor. Editing area: main" at bounding box center [278, 67] width 94 height 6
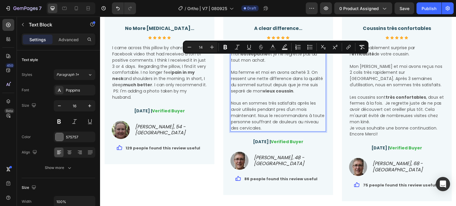
drag, startPoint x: 255, startPoint y: 59, endPoint x: 275, endPoint y: 130, distance: 73.3
click at [275, 130] on div "Ce coussin m'a été recommandé par mon ostéopathe et je ne regrette pas du tout …" at bounding box center [278, 88] width 96 height 88
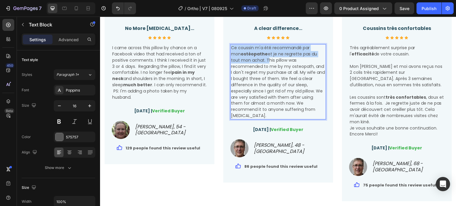
drag, startPoint x: 255, startPoint y: 59, endPoint x: 229, endPoint y: 48, distance: 27.8
click at [231, 48] on span "Ce coussin m'a été recommandé par mon ostéopathe et je ne regrette pas du tout …" at bounding box center [278, 82] width 94 height 74
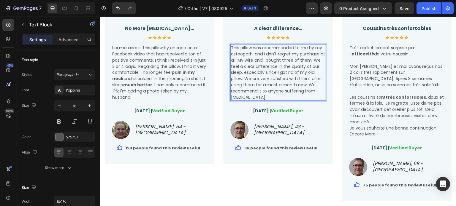
click at [285, 61] on span "This pillow was recommended to me by my osteopath, and I don't regret my purcha…" at bounding box center [278, 72] width 94 height 55
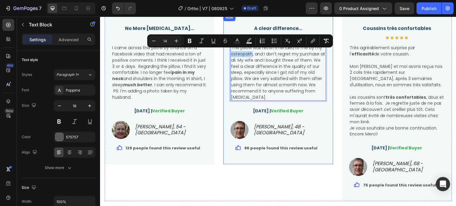
drag, startPoint x: 250, startPoint y: 53, endPoint x: 228, endPoint y: 52, distance: 21.7
click at [228, 52] on div "A clear difference... Text Block Icon Icon Icon Icon Icon Icon List Hoz This pi…" at bounding box center [278, 89] width 110 height 150
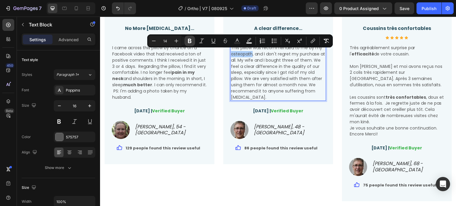
click at [191, 43] on icon "Editor contextual toolbar" at bounding box center [190, 41] width 4 height 4
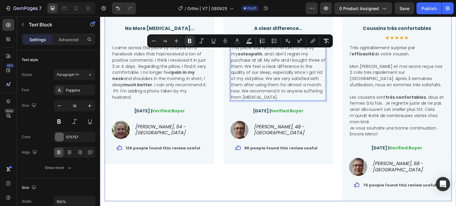
click at [218, 84] on div "Image No More [MEDICAL_DATA]... Text Block Icon Icon Icon Icon Icon Icon List H…" at bounding box center [277, 52] width 347 height 297
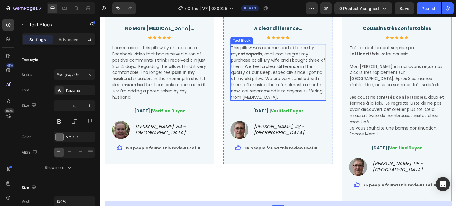
click at [286, 77] on span "This pillow was recommended to me by my osteopath , and I don't regret my purch…" at bounding box center [278, 72] width 94 height 55
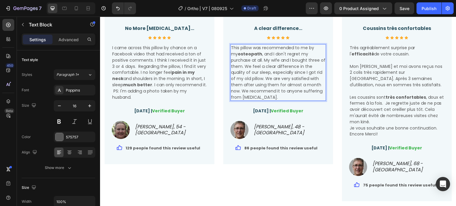
drag, startPoint x: 287, startPoint y: 59, endPoint x: 303, endPoint y: 58, distance: 16.1
click at [303, 58] on span "This pillow was recommended to me by my osteopath , and I don't regret my purch…" at bounding box center [278, 72] width 94 height 55
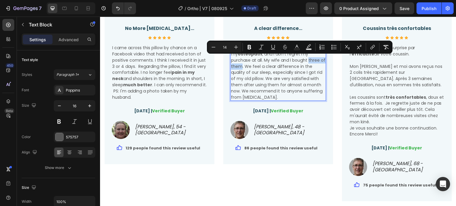
drag, startPoint x: 286, startPoint y: 59, endPoint x: 313, endPoint y: 58, distance: 26.4
click at [313, 58] on span "This pillow was recommended to me by my osteopath , and I don't regret my purch…" at bounding box center [278, 72] width 94 height 55
click at [249, 48] on icon "Editor contextual toolbar" at bounding box center [249, 47] width 6 height 6
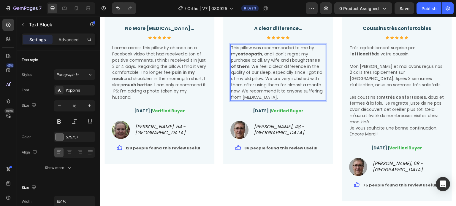
click at [284, 78] on span "This pillow was recommended to me by my osteopath , and I don't regret my purch…" at bounding box center [276, 72] width 91 height 55
drag, startPoint x: 315, startPoint y: 72, endPoint x: 241, endPoint y: 80, distance: 74.9
click at [241, 80] on span "This pillow was recommended to me by my osteopath , and I don't regret my purch…" at bounding box center [276, 72] width 91 height 55
click at [259, 63] on span "This pillow was recommended to me by my osteopath , and I don't regret my purch…" at bounding box center [276, 72] width 91 height 55
drag, startPoint x: 315, startPoint y: 71, endPoint x: 241, endPoint y: 80, distance: 74.3
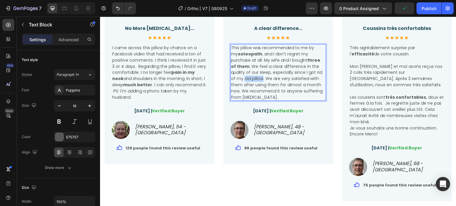
click at [241, 80] on span "This pillow was recommended to me by my osteopath , and I don't regret my purch…" at bounding box center [276, 72] width 91 height 55
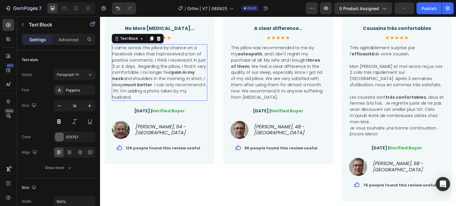
click at [161, 74] on span "I came across this pillow by chance on a Facebook video that had received a ton…" at bounding box center [159, 72] width 94 height 55
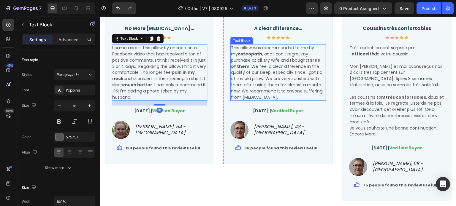
click at [250, 72] on span "This pillow was recommended to me by my osteopath , and I don't regret my purch…" at bounding box center [276, 72] width 91 height 55
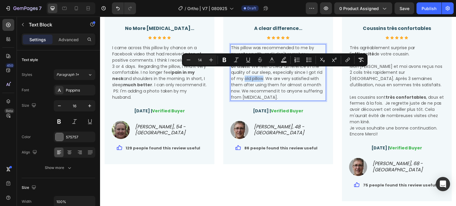
drag, startPoint x: 313, startPoint y: 72, endPoint x: 241, endPoint y: 79, distance: 72.4
click at [224, 59] on icon "Editor contextual toolbar" at bounding box center [224, 60] width 6 height 6
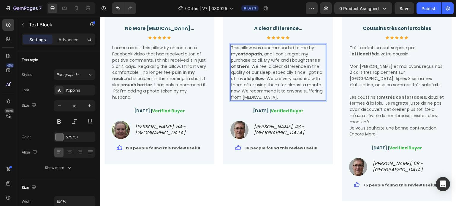
click at [260, 85] on span "This pillow was recommended to me by my osteopath , and I don't regret my purch…" at bounding box center [276, 72] width 91 height 55
click at [247, 99] on span "This pillow was recommended to me by my osteopath , and I don't regret my purch…" at bounding box center [276, 72] width 91 height 55
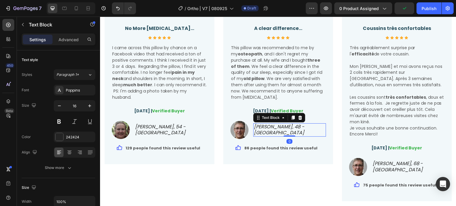
click at [256, 133] on icon "[PERSON_NAME], 48 - [GEOGRAPHIC_DATA]" at bounding box center [279, 129] width 50 height 13
click at [259, 131] on icon "[PERSON_NAME], 48 - [GEOGRAPHIC_DATA]" at bounding box center [279, 129] width 50 height 13
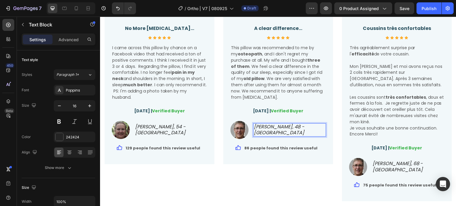
click at [284, 130] on icon "[PERSON_NAME], 48 - [GEOGRAPHIC_DATA]" at bounding box center [279, 129] width 50 height 13
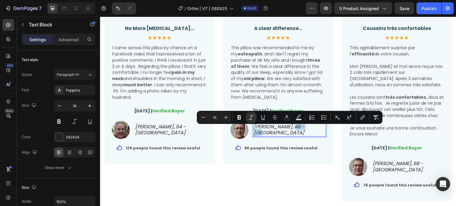
drag, startPoint x: 281, startPoint y: 130, endPoint x: 302, endPoint y: 130, distance: 21.1
click at [302, 130] on p "[PERSON_NAME], 48 - [GEOGRAPHIC_DATA]" at bounding box center [290, 130] width 72 height 12
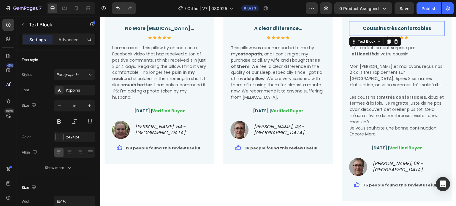
click at [426, 26] on p "Coussins très confortables" at bounding box center [397, 29] width 94 height 8
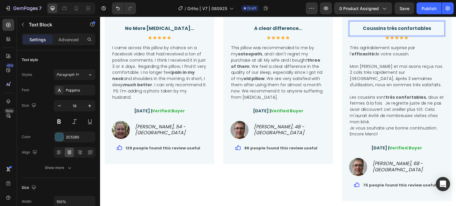
click at [427, 27] on p "Coussins très confortables" at bounding box center [397, 29] width 94 height 8
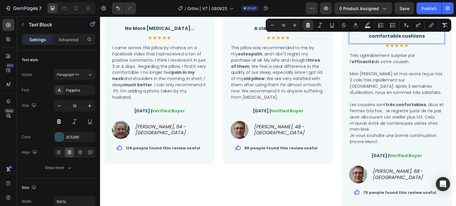
drag, startPoint x: 421, startPoint y: 27, endPoint x: 459, endPoint y: 47, distance: 43.3
click at [357, 28] on strong "Coussins très confortablesVery comfortable cushions" at bounding box center [397, 32] width 80 height 15
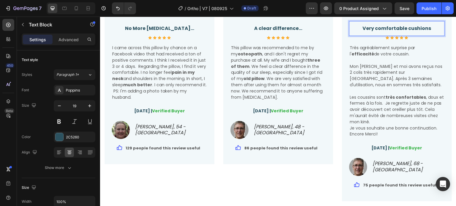
click at [405, 28] on strong "Very comfortable cushions" at bounding box center [397, 28] width 69 height 7
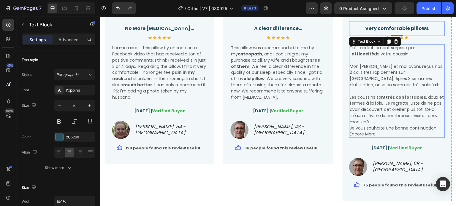
click at [379, 88] on p at bounding box center [397, 91] width 94 height 6
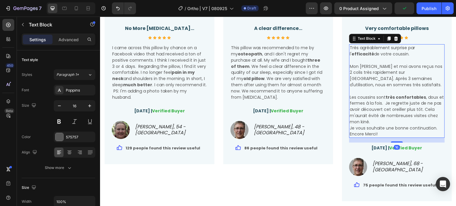
click at [381, 56] on div "Très agréablement surprise par l' efficacité de votre coussin. Mon [PERSON_NAME…" at bounding box center [397, 91] width 96 height 94
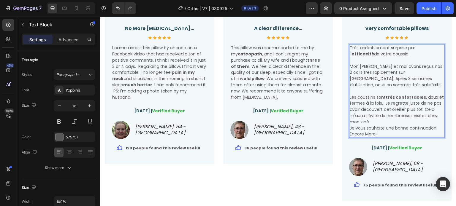
drag, startPoint x: 388, startPoint y: 53, endPoint x: 388, endPoint y: 128, distance: 75.1
click at [388, 128] on div "Très agréablement surprise par l' efficacité de votre coussin. Mon [PERSON_NAME…" at bounding box center [397, 91] width 96 height 94
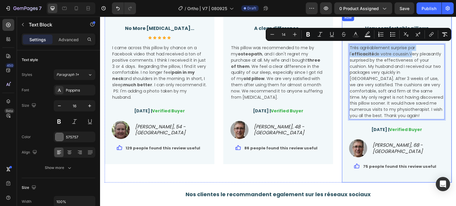
drag, startPoint x: 376, startPoint y: 52, endPoint x: 344, endPoint y: 48, distance: 32.3
click at [344, 48] on div "Very comfortable pillows Text Block Icon Icon Icon Icon Icon Icon List Hoz Très…" at bounding box center [397, 98] width 110 height 169
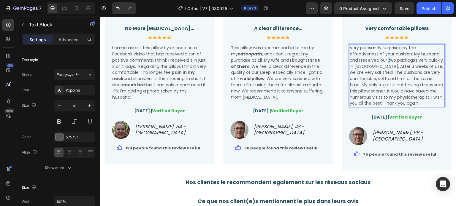
click at [386, 56] on span "Very pleasantly surprised by the effectiveness of your cushion. My husband and …" at bounding box center [397, 75] width 94 height 61
click at [289, 84] on span "This pillow was recommended to me by my osteopath , and I don't regret my purch…" at bounding box center [276, 72] width 91 height 55
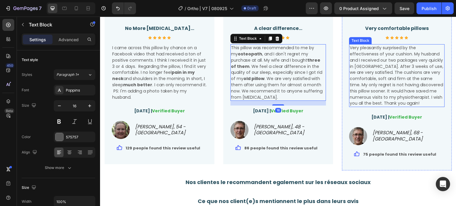
click at [400, 56] on span "Very pleasantly surprised by the effectiveness of your cushion. My husband and …" at bounding box center [397, 75] width 94 height 61
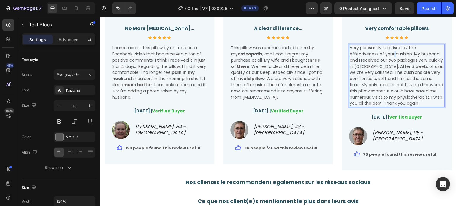
click at [391, 54] on span "Very pleasantly surprised by the effectiveness of your cushion. My husband and …" at bounding box center [397, 75] width 94 height 61
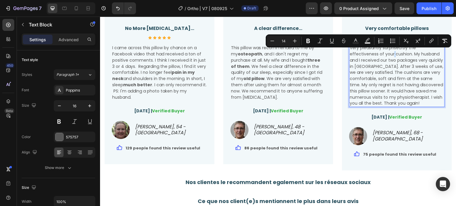
click at [392, 54] on span "Very pleasantly surprised by the effectiveness of your cushion. My husband and …" at bounding box center [397, 75] width 94 height 61
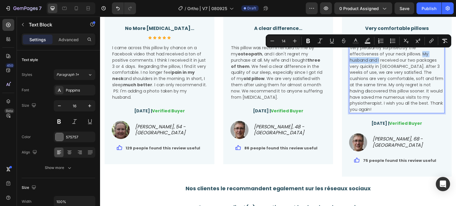
drag, startPoint x: 376, startPoint y: 60, endPoint x: 418, endPoint y: 54, distance: 42.3
click at [418, 54] on span "Very pleasantly surprised by the effectiveness of your neck pillows. My husband…" at bounding box center [397, 79] width 94 height 68
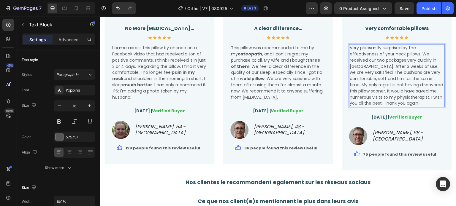
click at [353, 67] on span "Very pleasantly surprised by the effectiveness of your neck pillows. We receive…" at bounding box center [396, 75] width 93 height 61
click at [397, 137] on icon "[PERSON_NAME], 68 - [GEOGRAPHIC_DATA]" at bounding box center [398, 135] width 50 height 13
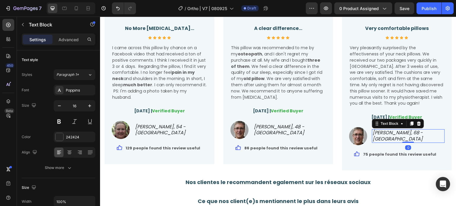
click at [411, 137] on p "[PERSON_NAME], 68 - [GEOGRAPHIC_DATA]" at bounding box center [409, 136] width 72 height 12
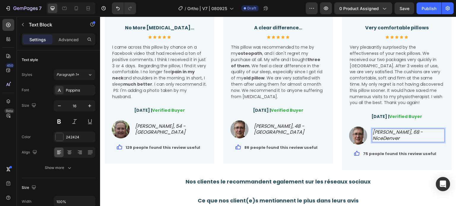
click at [407, 136] on icon "[PERSON_NAME], 68 - NiceDenver" at bounding box center [398, 135] width 50 height 13
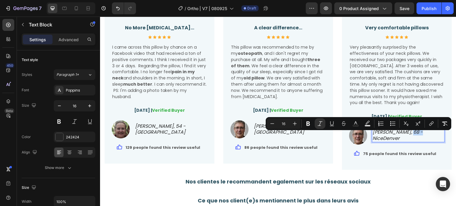
drag, startPoint x: 410, startPoint y: 137, endPoint x: 401, endPoint y: 137, distance: 8.3
click at [401, 137] on icon "[PERSON_NAME], 68 - NiceDenver" at bounding box center [398, 135] width 50 height 13
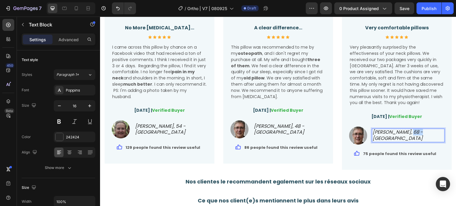
scroll to position [1565, 0]
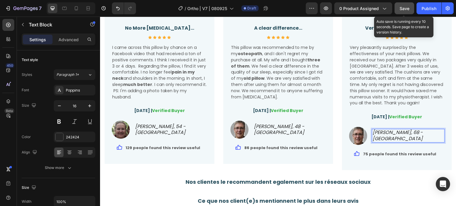
click at [407, 9] on span "Save" at bounding box center [405, 8] width 10 height 5
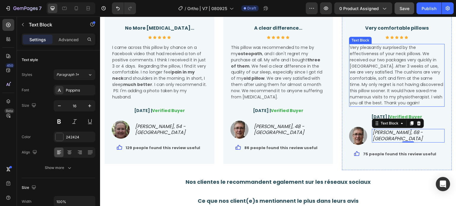
click at [415, 72] on span "Very pleasantly surprised by the effectiveness of your neck pillows. We receive…" at bounding box center [396, 75] width 93 height 61
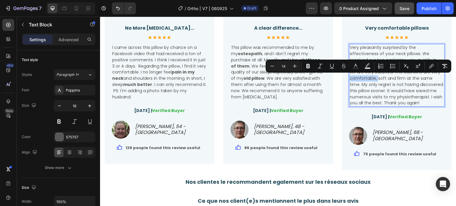
drag, startPoint x: 346, startPoint y: 78, endPoint x: 373, endPoint y: 77, distance: 26.7
click at [373, 77] on span "Very pleasantly surprised by the effectiveness of your neck pillows. We receive…" at bounding box center [396, 75] width 93 height 61
click at [306, 66] on icon "Editor contextual toolbar" at bounding box center [308, 66] width 6 height 6
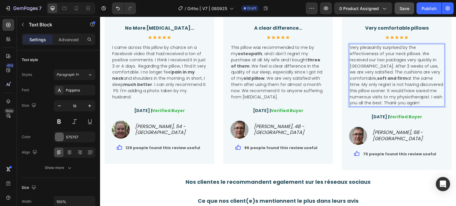
click at [389, 87] on span "Very pleasantly surprised by the effectiveness of your neck pillows. We receive…" at bounding box center [396, 75] width 93 height 61
click at [390, 92] on span "Very pleasantly surprised by the effectiveness of your neck pillows. We receive…" at bounding box center [396, 75] width 93 height 61
click at [402, 94] on span "Very pleasantly surprised by the effectiveness of your neck pillows. We receive…" at bounding box center [396, 75] width 93 height 61
click at [382, 69] on span "Very pleasantly surprised by the effectiveness of your neck pillows. We receive…" at bounding box center [396, 75] width 93 height 61
click at [403, 77] on span "Very pleasantly surprised by the effectiveness of your neck pillows. We receive…" at bounding box center [396, 75] width 93 height 61
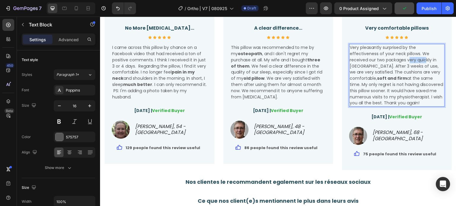
drag, startPoint x: 405, startPoint y: 60, endPoint x: 424, endPoint y: 60, distance: 19.0
click at [424, 60] on span "Very pleasantly surprised by the effectiveness of your neck pillows. We receive…" at bounding box center [396, 75] width 93 height 61
drag, startPoint x: 428, startPoint y: 60, endPoint x: 404, endPoint y: 60, distance: 24.6
click at [404, 60] on span "Very pleasantly surprised by the effectiveness of your neck pillows. We receive…" at bounding box center [396, 75] width 93 height 61
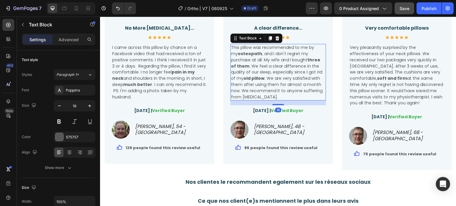
click at [314, 58] on strong "three of them" at bounding box center [275, 63] width 89 height 12
click at [394, 60] on span "Very pleasantly surprised by the effectiveness of your neck pillows. We receive…" at bounding box center [396, 75] width 93 height 61
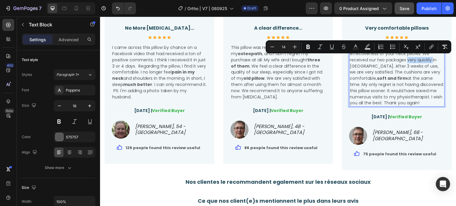
drag, startPoint x: 404, startPoint y: 59, endPoint x: 429, endPoint y: 60, distance: 24.7
click at [310, 48] on icon "Editor contextual toolbar" at bounding box center [308, 47] width 6 height 6
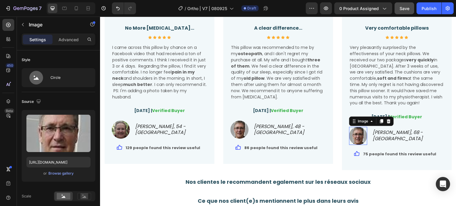
click at [351, 138] on img at bounding box center [358, 136] width 18 height 18
click at [46, 165] on input "[URL][DOMAIN_NAME]" at bounding box center [58, 162] width 64 height 11
paste input "28eb453d-7d04-46fe-be65-0f4767c69caf/-/format/auto/-/preview/240x24"
type input "[URL][DOMAIN_NAME]"
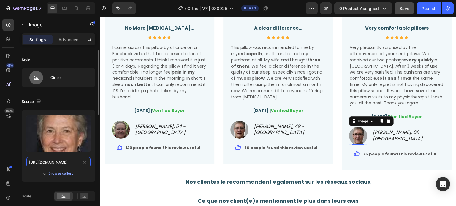
scroll to position [0, 147]
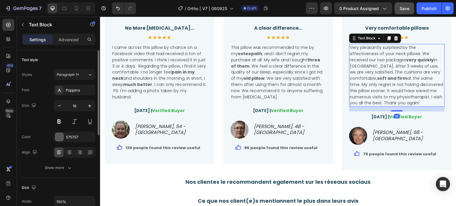
click at [386, 82] on span "Very pleasantly surprised by the effectiveness of your neck pillows. We receive…" at bounding box center [396, 75] width 93 height 61
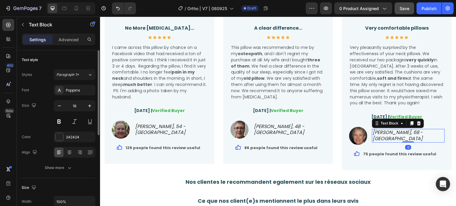
click at [373, 135] on icon "[PERSON_NAME], 68 - [GEOGRAPHIC_DATA]" at bounding box center [398, 135] width 50 height 13
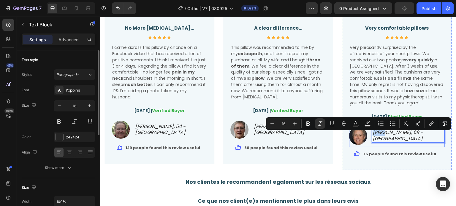
drag, startPoint x: 382, startPoint y: 137, endPoint x: 365, endPoint y: 137, distance: 16.3
click at [365, 137] on li "Image [PERSON_NAME], 68 - Denver Text Block 0" at bounding box center [397, 136] width 96 height 18
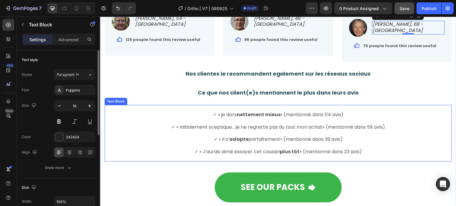
scroll to position [1683, 0]
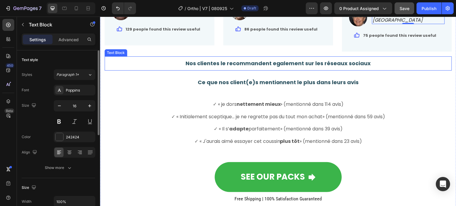
drag, startPoint x: 335, startPoint y: 63, endPoint x: 339, endPoint y: 64, distance: 4.2
click at [335, 63] on strong "Nos clientes le recommandent egalement sur les réseaux sociaux" at bounding box center [279, 63] width 186 height 7
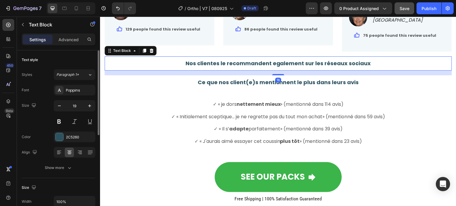
drag, startPoint x: 359, startPoint y: 65, endPoint x: 363, endPoint y: 64, distance: 3.9
click at [360, 65] on strong "Nos clientes le recommandent egalement sur les réseaux sociaux" at bounding box center [279, 63] width 186 height 7
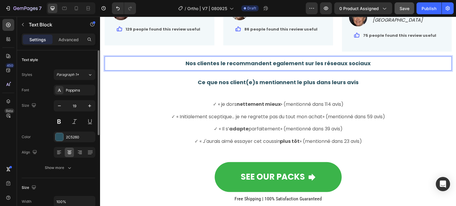
click at [366, 64] on strong "Nos clientes le recommandent egalement sur les réseaux sociaux" at bounding box center [279, 63] width 186 height 7
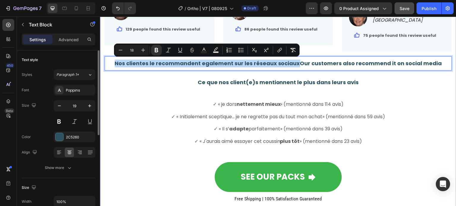
drag, startPoint x: 296, startPoint y: 61, endPoint x: 103, endPoint y: 69, distance: 193.7
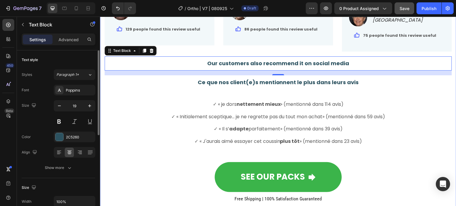
click at [274, 104] on strong "nettement mieux" at bounding box center [259, 104] width 44 height 7
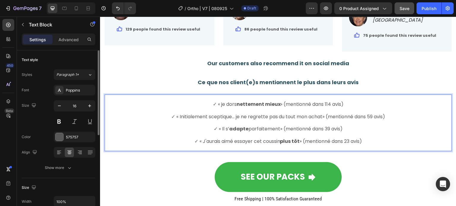
click at [373, 140] on p "✓ « J'aurais aimé essayer cet coussin plus tôt » (mentionné dans 23 avis)" at bounding box center [278, 142] width 346 height 6
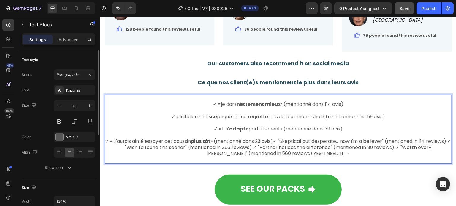
click at [344, 102] on p "✓ « je dors nettement mieux » (mentionné dans 114 avis)" at bounding box center [278, 105] width 346 height 6
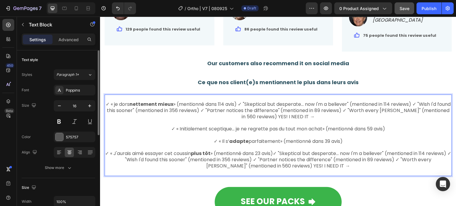
click at [245, 102] on span "✓ « [PERSON_NAME] nettement mieux » (mentionné dans 114 avis) ✓ "Skeptical but …" at bounding box center [278, 110] width 345 height 19
click at [313, 106] on span "✓ « [PERSON_NAME] nettement mieux » (mentionné dans 114 avis) ✓ "Skeptical but …" at bounding box center [278, 110] width 345 height 19
click at [420, 104] on span "✓ « [PERSON_NAME] nettement mieux » (mentionné dans 114 avis) ✓ "Skeptical but …" at bounding box center [278, 110] width 345 height 19
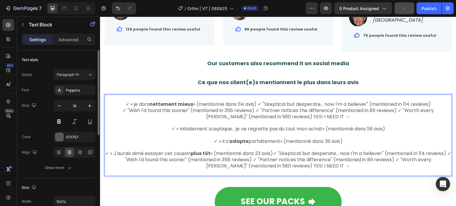
click at [247, 110] on span "✓ "Wish I'd found this sooner" (mentioned in 356 reviews) ✓ "Partner notices th…" at bounding box center [278, 113] width 311 height 13
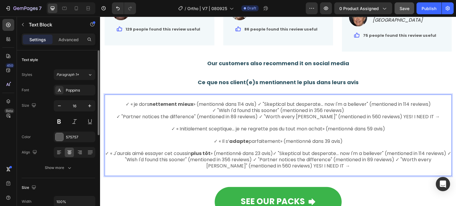
click at [269, 116] on span "✓ "Partner notices the difference" (mentioned in 89 reviews) ✓ "Worth every [PE…" at bounding box center [278, 116] width 324 height 7
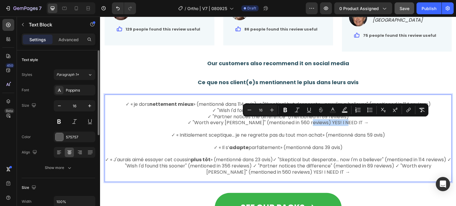
drag, startPoint x: 318, startPoint y: 121, endPoint x: 384, endPoint y: 123, distance: 66.2
click at [384, 123] on p "✓ "Worth every [PERSON_NAME]" (mentioned in 560 reviews) YES! I NEED IT →" at bounding box center [278, 123] width 346 height 6
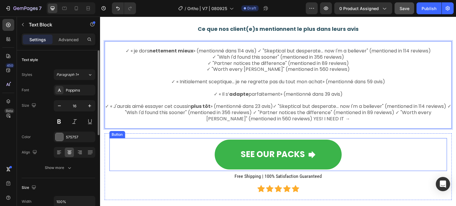
scroll to position [1743, 0]
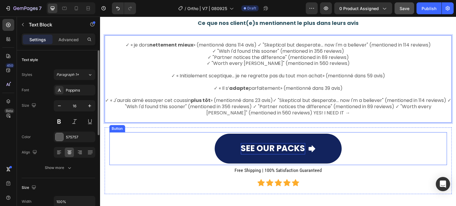
click at [299, 149] on p "SEE OUR PACKS" at bounding box center [273, 148] width 64 height 11
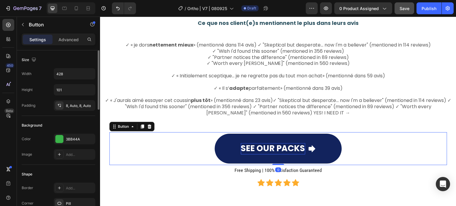
click at [300, 148] on p "SEE OUR PACKS" at bounding box center [273, 148] width 64 height 11
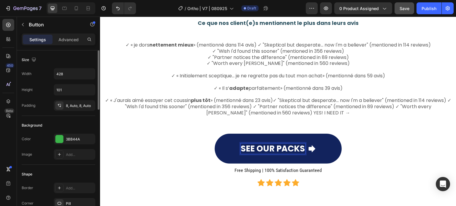
click at [301, 148] on p "SEE OUR PACKS" at bounding box center [273, 149] width 64 height 10
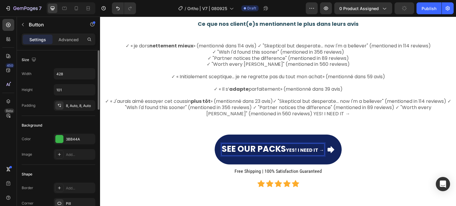
click at [279, 149] on p "SEE OUR PACKS YES! I NEED IT →" at bounding box center [273, 150] width 102 height 12
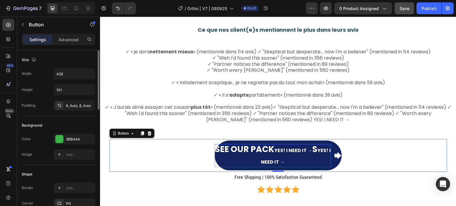
click at [248, 148] on p "SEE OUR PACK YES! I NEED IT → S YES! I NEED IT →" at bounding box center [273, 155] width 116 height 23
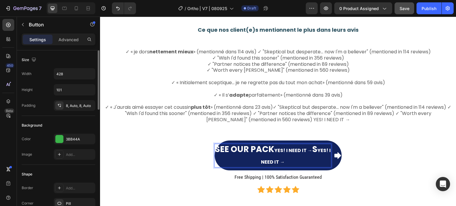
scroll to position [1737, 0]
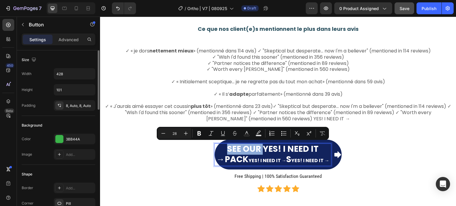
drag, startPoint x: 261, startPoint y: 148, endPoint x: 225, endPoint y: 146, distance: 35.6
click at [225, 146] on p "SEE OUR YES! I NEED IT →PACK YES! I NEED IT → S YES! I NEED IT →" at bounding box center [273, 155] width 116 height 22
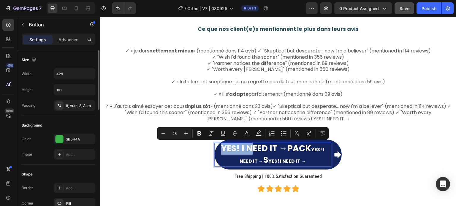
scroll to position [1736, 0]
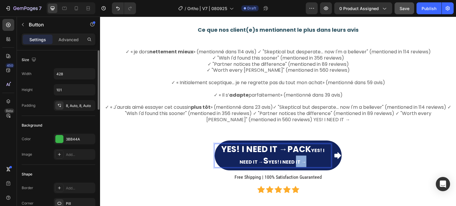
drag, startPoint x: 299, startPoint y: 163, endPoint x: 287, endPoint y: 159, distance: 12.4
click at [287, 159] on p "YES! I NEED IT →PACK YES! I NEED IT → S YES! I NEED IT →" at bounding box center [273, 155] width 116 height 23
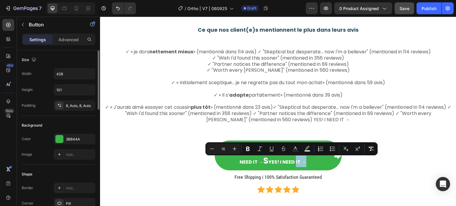
click at [175, 159] on div "YES! I NEED IT →PACK YES! I NEED IT → S YES! I NEED IT → Button 0" at bounding box center [278, 155] width 338 height 33
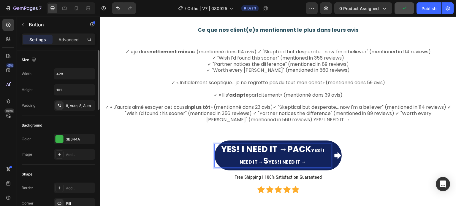
click at [269, 146] on p "YES! I NEED IT →PACK YES! I NEED IT → S YES! I NEED IT →" at bounding box center [273, 155] width 116 height 23
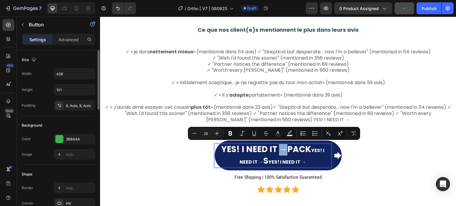
drag, startPoint x: 275, startPoint y: 148, endPoint x: 270, endPoint y: 148, distance: 5.0
click at [270, 148] on p "YES! I NEED IT →PACK YES! I NEED IT → S YES! I NEED IT →" at bounding box center [273, 155] width 116 height 23
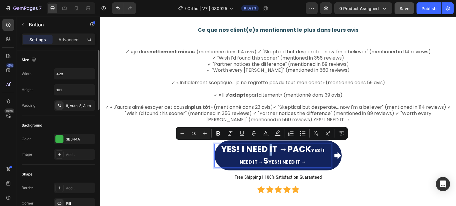
drag, startPoint x: 265, startPoint y: 147, endPoint x: 260, endPoint y: 147, distance: 5.7
click at [260, 147] on p "YES! I NEED IT →PACK YES! I NEED IT → S YES! I NEED IT →" at bounding box center [273, 155] width 116 height 23
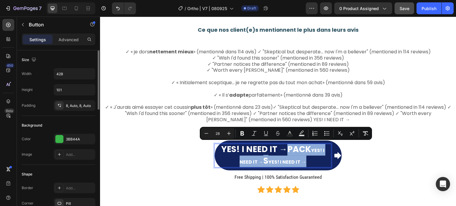
drag, startPoint x: 279, startPoint y: 147, endPoint x: 302, endPoint y: 169, distance: 31.5
click at [302, 169] on link "YES! I NEED IT →PACK YES! I NEED IT → S YES! I NEED IT →" at bounding box center [278, 156] width 127 height 30
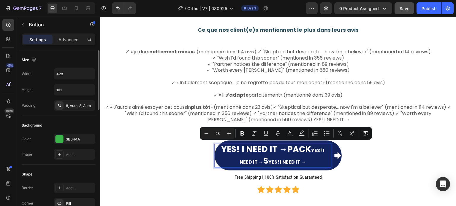
scroll to position [1743, 0]
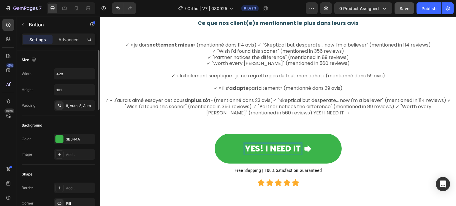
click at [171, 145] on div "YES! I NEED IT Button 0" at bounding box center [278, 148] width 338 height 33
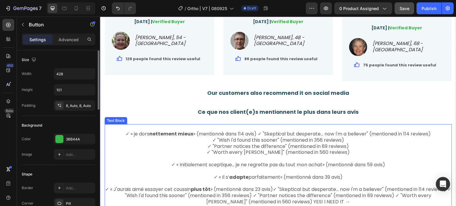
click at [255, 130] on p "Rich Text Editor. Editing area: main" at bounding box center [278, 128] width 346 height 6
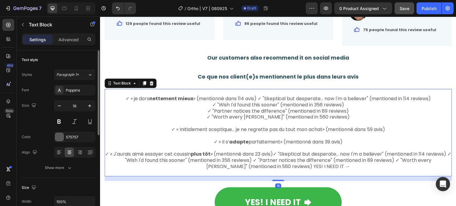
scroll to position [1713, 0]
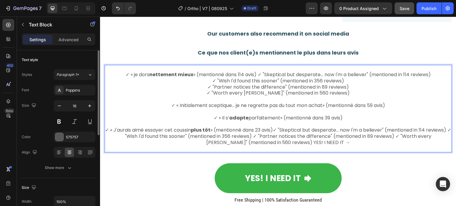
click at [255, 73] on span "✓ « [PERSON_NAME] nettement mieux » (mentionné dans 114 avis) ✓ "Skeptical but …" at bounding box center [278, 74] width 305 height 7
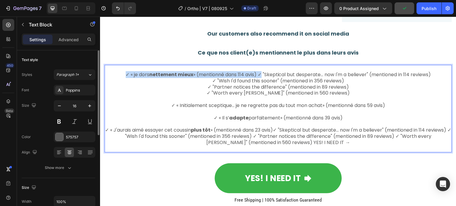
drag, startPoint x: 256, startPoint y: 75, endPoint x: 118, endPoint y: 76, distance: 138.0
click at [117, 75] on p "✓ « [PERSON_NAME] nettement mieux » (mentionné dans 114 avis) ✓ "Skeptical but …" at bounding box center [278, 75] width 346 height 6
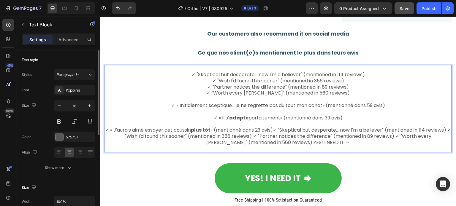
click at [372, 78] on p "✓ "Wish I'd found this sooner" (mentioned in 356 reviews)" at bounding box center [278, 81] width 346 height 6
click at [371, 75] on p "✓ "Skeptical but desperate... now I'm a believer" (mentioned in 114 reviews)" at bounding box center [278, 75] width 346 height 6
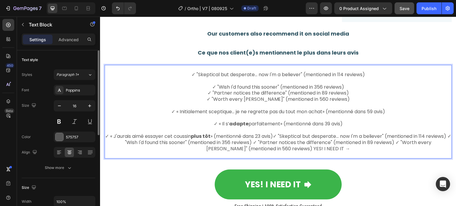
click at [349, 89] on p "✓ "Wish I'd found this sooner" (mentioned in 356 reviews)" at bounding box center [278, 87] width 346 height 6
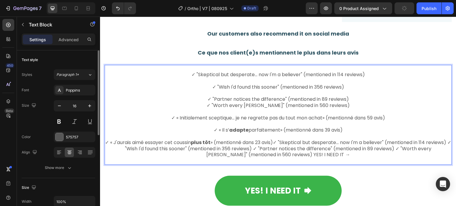
click at [350, 98] on p "✓ "Partner notices the difference" (mentioned in 89 reviews)" at bounding box center [278, 99] width 346 height 6
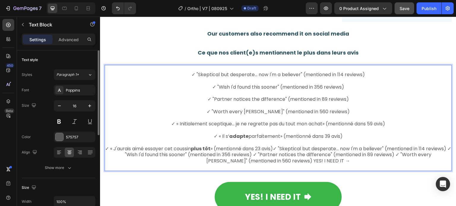
click at [340, 111] on p "✓ "Worth every [PERSON_NAME]" (mentioned in 560 reviews)" at bounding box center [278, 112] width 346 height 6
click at [339, 146] on span "✓ « J'aurais aimé essayer cet coussin plus tôt » (mentionné dans 23 avis)✓ "Ske…" at bounding box center [278, 154] width 346 height 19
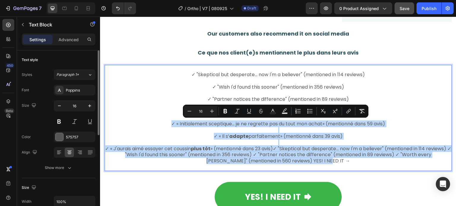
drag, startPoint x: 333, startPoint y: 159, endPoint x: 155, endPoint y: 122, distance: 181.9
click at [155, 122] on div "✓ "Skeptical but desperate... now I'm a believer" (mentioned in 114 reviews) ✓ …" at bounding box center [277, 118] width 347 height 106
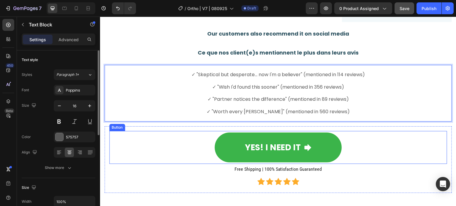
click at [155, 155] on div "YES! I NEED IT Button" at bounding box center [278, 147] width 338 height 33
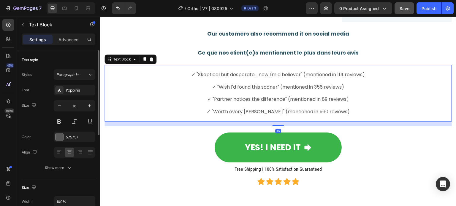
click at [226, 110] on span "✓ "Worth every [PERSON_NAME]" (mentioned in 560 reviews)" at bounding box center [278, 111] width 143 height 7
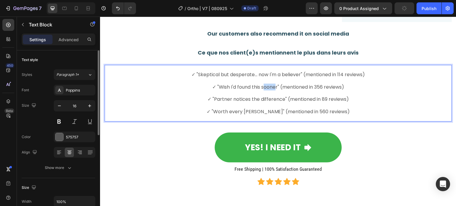
drag, startPoint x: 260, startPoint y: 87, endPoint x: 271, endPoint y: 88, distance: 11.6
click at [271, 88] on span "✓ "Wish I'd found this sooner" (mentioned in 356 reviews)" at bounding box center [278, 87] width 132 height 7
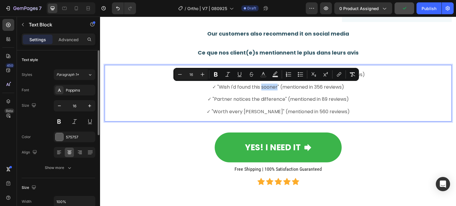
drag, startPoint x: 275, startPoint y: 88, endPoint x: 259, endPoint y: 88, distance: 16.3
click at [259, 88] on span "✓ "Wish I'd found this sooner" (mentioned in 356 reviews)" at bounding box center [278, 87] width 132 height 7
click at [214, 72] on icon "Editor contextual toolbar" at bounding box center [216, 75] width 6 height 6
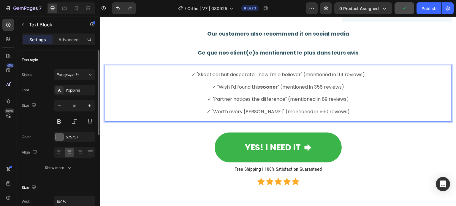
click at [216, 73] on span "✓ "Skeptical but desperate... now I'm a believer" (mentioned in 114 reviews)" at bounding box center [277, 74] width 173 height 7
click at [240, 103] on p "Rich Text Editor. Editing area: main" at bounding box center [278, 106] width 346 height 6
drag, startPoint x: 258, startPoint y: 99, endPoint x: 280, endPoint y: 100, distance: 22.3
click at [280, 100] on span "✓ "Partner notices the difference" (mentioned in 89 reviews)" at bounding box center [277, 99] width 141 height 7
click at [296, 85] on span "✓ "Wish I'd found this sooner " (mentioned in 356 reviews)" at bounding box center [278, 87] width 132 height 7
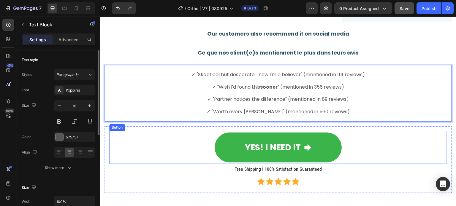
click at [180, 153] on div "YES! I NEED IT Button" at bounding box center [278, 147] width 338 height 33
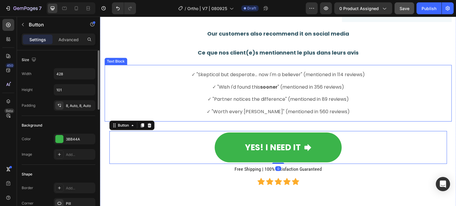
click at [253, 101] on span "✓ "Partner notices the difference" (mentioned in 89 reviews)" at bounding box center [277, 99] width 141 height 7
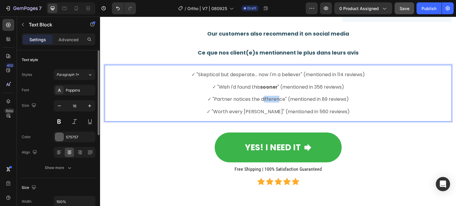
drag, startPoint x: 259, startPoint y: 99, endPoint x: 274, endPoint y: 100, distance: 15.5
click at [274, 100] on span "✓ "Partner notices the difference" (mentioned in 89 reviews)" at bounding box center [277, 99] width 141 height 7
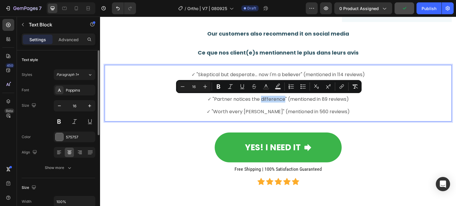
drag, startPoint x: 281, startPoint y: 101, endPoint x: 258, endPoint y: 99, distance: 22.3
click at [258, 99] on span "✓ "Partner notices the difference" (mentioned in 89 reviews)" at bounding box center [277, 99] width 141 height 7
click at [218, 85] on icon "Editor contextual toolbar" at bounding box center [218, 87] width 6 height 6
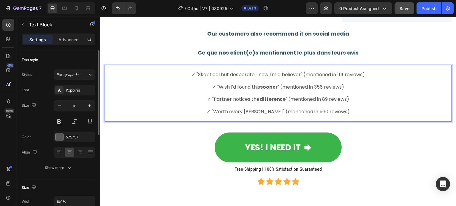
click at [224, 74] on span "✓ "Skeptical but desperate... now I'm a believer" (mentioned in 114 reviews)" at bounding box center [277, 74] width 173 height 7
click at [217, 76] on span "✓ "Skeptical but desperate... now I'm a believer" (mentioned in 114 reviews)" at bounding box center [277, 74] width 173 height 7
drag, startPoint x: 227, startPoint y: 75, endPoint x: 250, endPoint y: 75, distance: 22.9
click at [250, 75] on span "✓ "Skeptical but desperate... now I'm a believer" (mentioned in 114 reviews)" at bounding box center [277, 74] width 173 height 7
click at [186, 107] on p "Rich Text Editor. Editing area: main" at bounding box center [278, 106] width 346 height 6
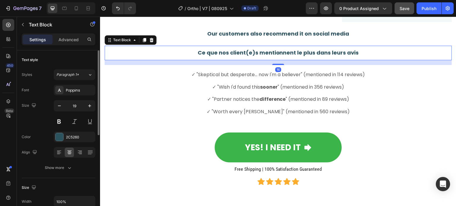
click at [205, 50] on strong "Ce que nos client(e)s mentionnent le plus dans leurs avis" at bounding box center [278, 52] width 161 height 7
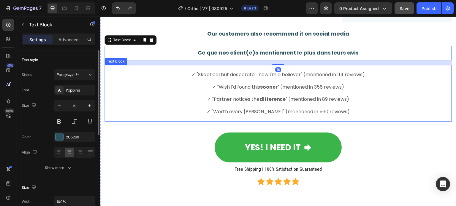
click at [234, 76] on span "✓ "Skeptical but desperate... now I'm a believer" (mentioned in 114 reviews)" at bounding box center [277, 74] width 173 height 7
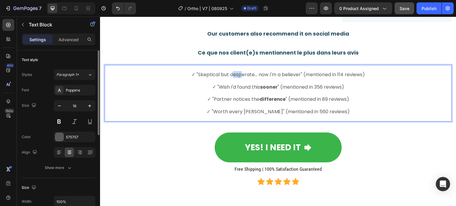
drag, startPoint x: 229, startPoint y: 74, endPoint x: 239, endPoint y: 74, distance: 9.2
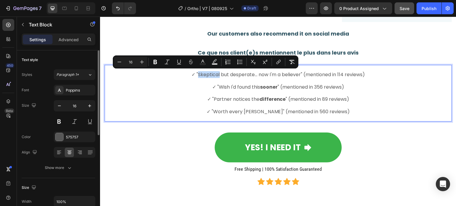
drag, startPoint x: 216, startPoint y: 76, endPoint x: 195, endPoint y: 75, distance: 21.4
click at [195, 75] on span "✓ "Skeptical but desperate... now I'm a believer" (mentioned in 114 reviews)" at bounding box center [277, 74] width 173 height 7
click at [158, 64] on icon "Editor contextual toolbar" at bounding box center [155, 62] width 6 height 6
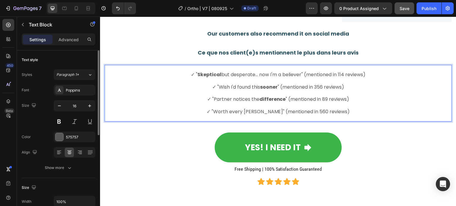
click at [246, 81] on p "Rich Text Editor. Editing area: main" at bounding box center [278, 81] width 346 height 6
click at [321, 91] on p "Rich Text Editor. Editing area: main" at bounding box center [278, 93] width 346 height 6
click at [318, 87] on span "✓ "Wish I'd found this sooner " (mentioned in 356 reviews)" at bounding box center [278, 87] width 132 height 7
click at [316, 87] on span "✓ "Wish I'd found this sooner " (mentioned in 356 reviews)" at bounding box center [278, 87] width 132 height 7
drag, startPoint x: 317, startPoint y: 87, endPoint x: 313, endPoint y: 88, distance: 3.8
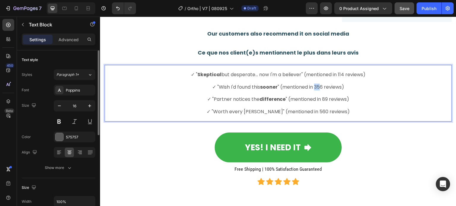
click at [313, 88] on span "✓ "Wish I'd found this sooner " (mentioned in 356 reviews)" at bounding box center [278, 87] width 132 height 7
click at [319, 85] on span "✓ "Wish I'd found this sooner 2" (mentioned in 16 reviews)" at bounding box center [278, 87] width 130 height 7
click at [317, 87] on span "✓ "Wish I'd found this sooner 2" (mentioned in 16 reviews)" at bounding box center [278, 87] width 130 height 7
click at [146, 92] on p "Rich Text Editor. Editing area: main" at bounding box center [278, 93] width 346 height 6
click at [277, 86] on span "✓ "Wish I'd found this sooner 2" (mentioned in 126 reviews)" at bounding box center [278, 87] width 133 height 7
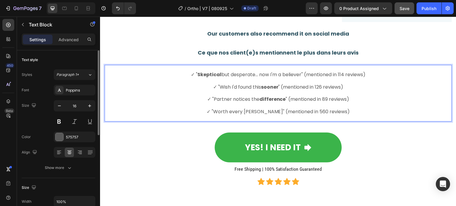
click at [304, 76] on span "✓ " Skeptical but desperate... now I'm a believer" (mentioned in 114 reviews)" at bounding box center [278, 74] width 175 height 7
click at [316, 109] on span "✓ "Worth every [PERSON_NAME]" (mentioned in 560 reviews)" at bounding box center [278, 111] width 143 height 7
click at [308, 112] on span "✓ "Worth every [PERSON_NAME]" (mentioned in 560 reviews)" at bounding box center [278, 111] width 143 height 7
drag, startPoint x: 310, startPoint y: 113, endPoint x: 304, endPoint y: 112, distance: 5.9
click at [304, 112] on span "✓ "Worth every [PERSON_NAME]" (mentioned in 560 reviews)" at bounding box center [278, 111] width 143 height 7
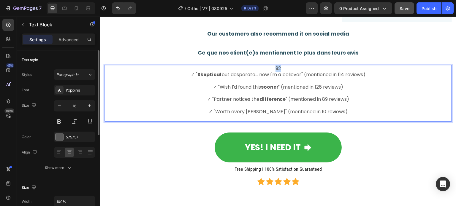
drag, startPoint x: 283, startPoint y: 69, endPoint x: 271, endPoint y: 67, distance: 12.2
click at [270, 69] on p "92" at bounding box center [278, 69] width 346 height 6
click at [309, 113] on span "✓ "Worth every [PERSON_NAME]" (mentioned in 10 reviews)" at bounding box center [278, 111] width 139 height 7
click at [309, 111] on span "✓ "Worth every [PERSON_NAME]" (mentioned in 10 reviews)" at bounding box center [278, 111] width 139 height 7
click at [310, 111] on span "✓ "Worth every [PERSON_NAME]" (mentioned in 10 reviews)" at bounding box center [278, 111] width 139 height 7
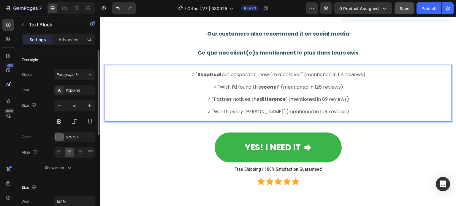
click at [310, 111] on span "✓ "Worth every [PERSON_NAME]" (mentioned in 104 reviews)" at bounding box center [278, 111] width 142 height 7
click at [309, 111] on span "✓ "Worth every [PERSON_NAME]" (mentioned in [DATE] reviews)" at bounding box center [278, 111] width 151 height 7
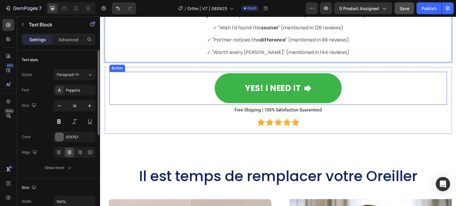
scroll to position [1654, 0]
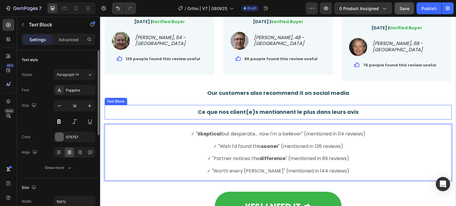
drag, startPoint x: 313, startPoint y: 117, endPoint x: 333, endPoint y: 117, distance: 19.9
click at [314, 118] on div "Ce que nos client(e)s mentionnent le plus dans leurs avis Text Block" at bounding box center [277, 112] width 347 height 15
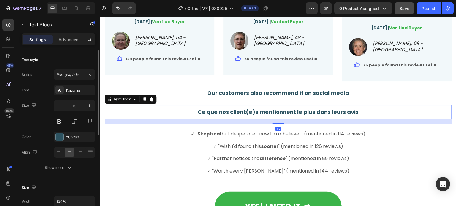
click at [357, 115] on p "Ce que nos client(e)s mentionnent le plus dans leurs avis" at bounding box center [278, 112] width 346 height 7
